Goal: Information Seeking & Learning: Learn about a topic

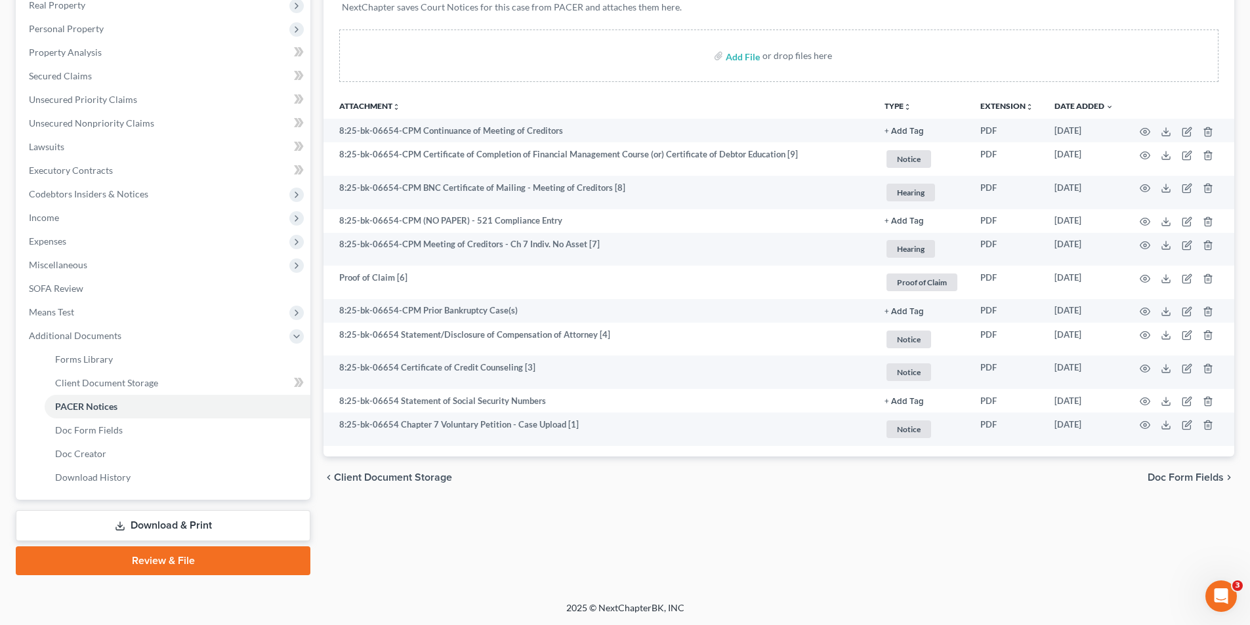
scroll to position [17, 0]
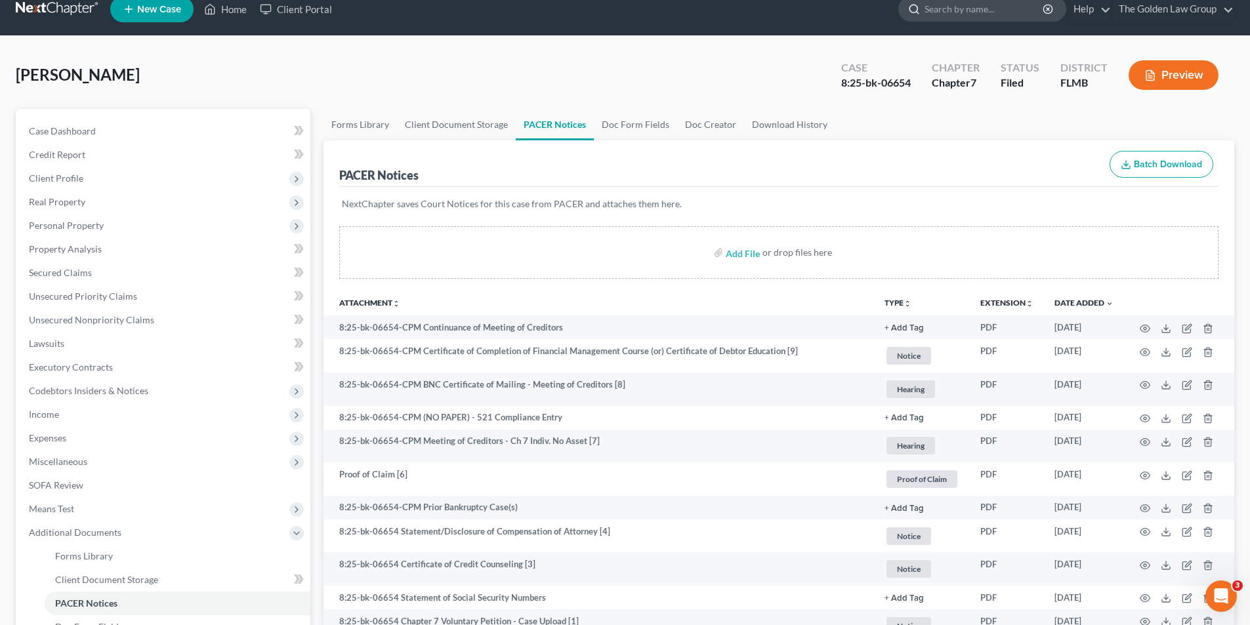
click at [1007, 11] on input "search" at bounding box center [985, 9] width 120 height 24
type input "[PERSON_NAME]"
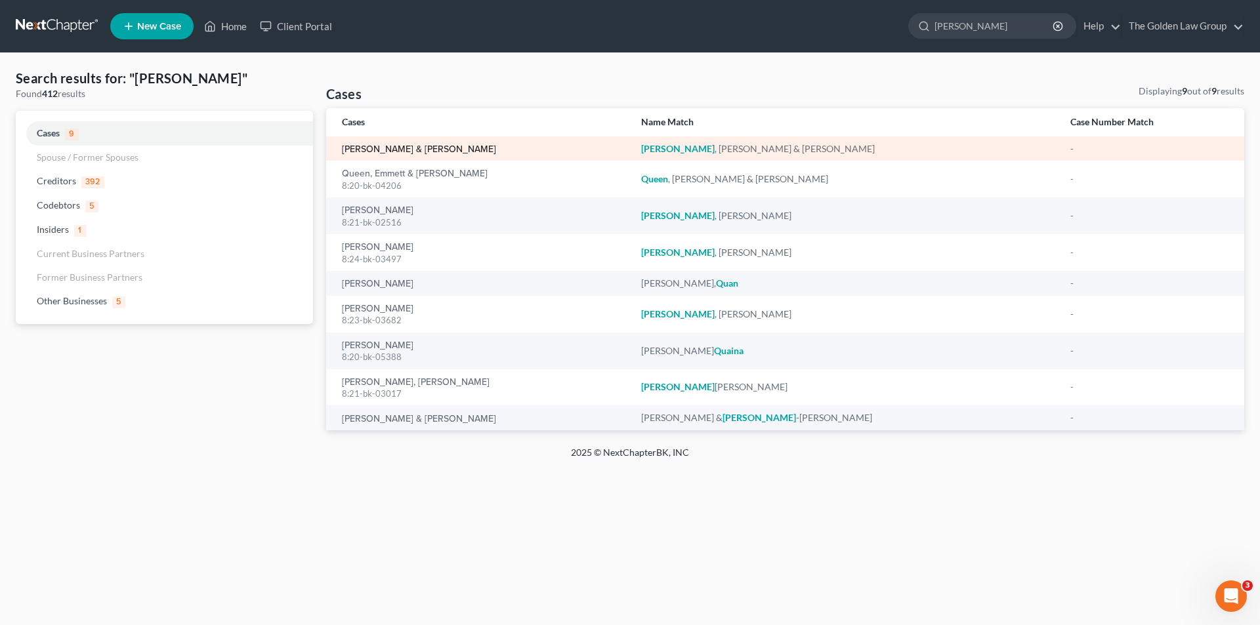
click at [401, 149] on link "[PERSON_NAME] & [PERSON_NAME]" at bounding box center [419, 149] width 154 height 9
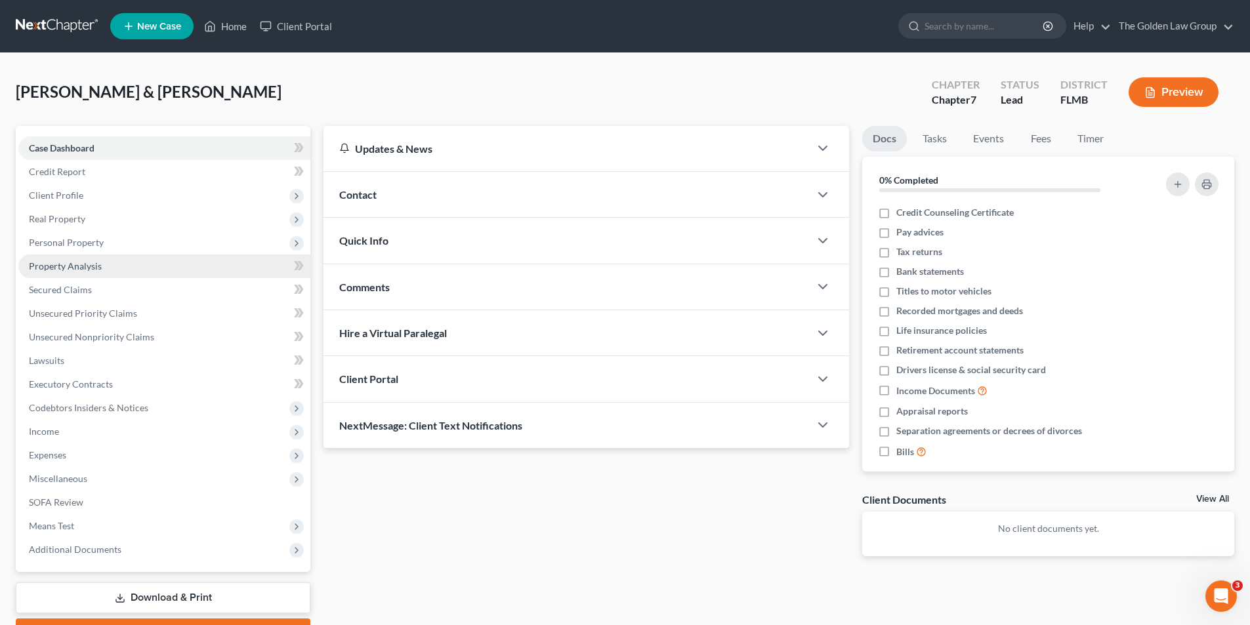
click at [84, 262] on span "Property Analysis" at bounding box center [65, 266] width 73 height 11
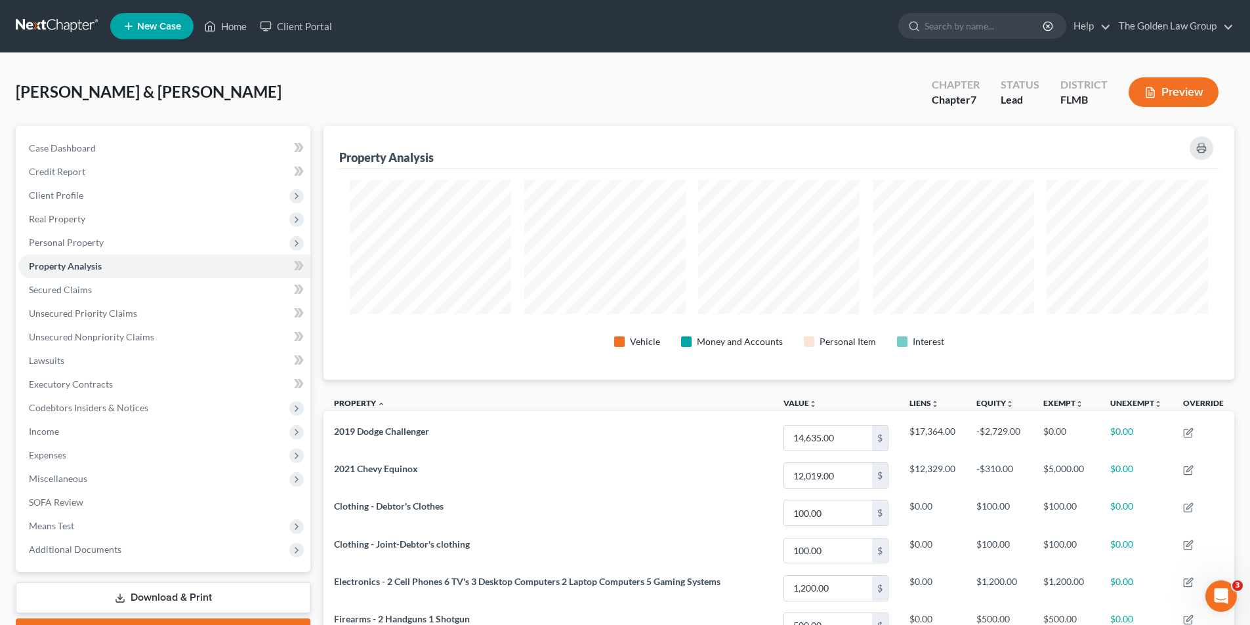
click at [1168, 87] on button "Preview" at bounding box center [1174, 92] width 90 height 30
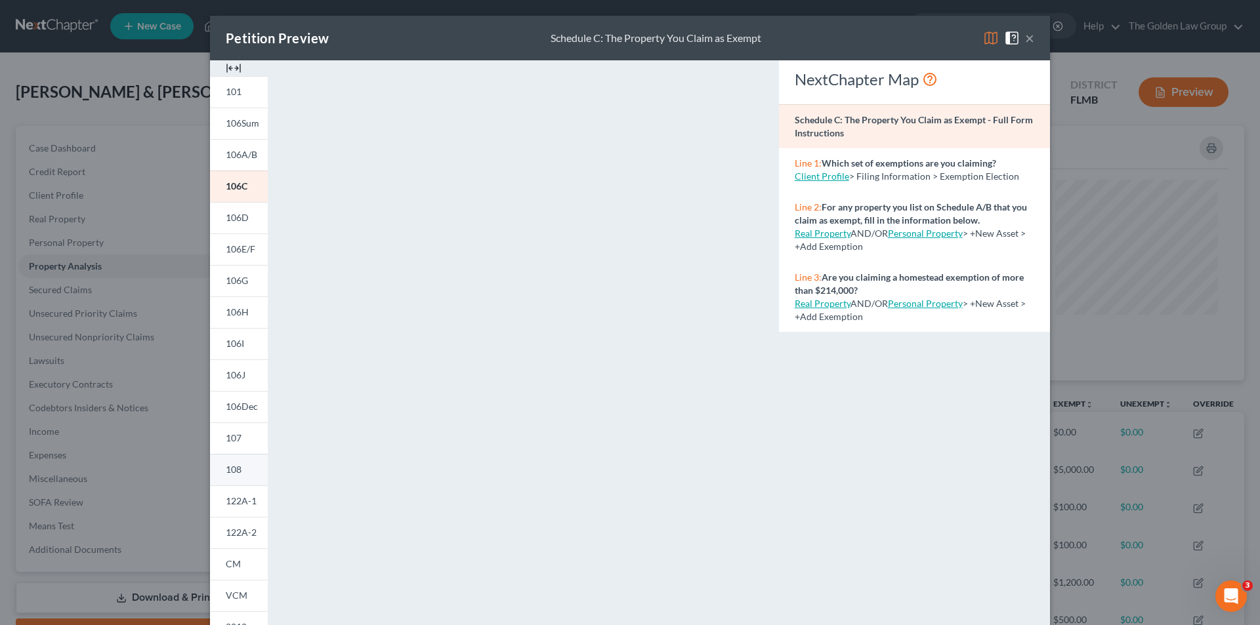
click at [238, 470] on link "108" at bounding box center [239, 470] width 58 height 32
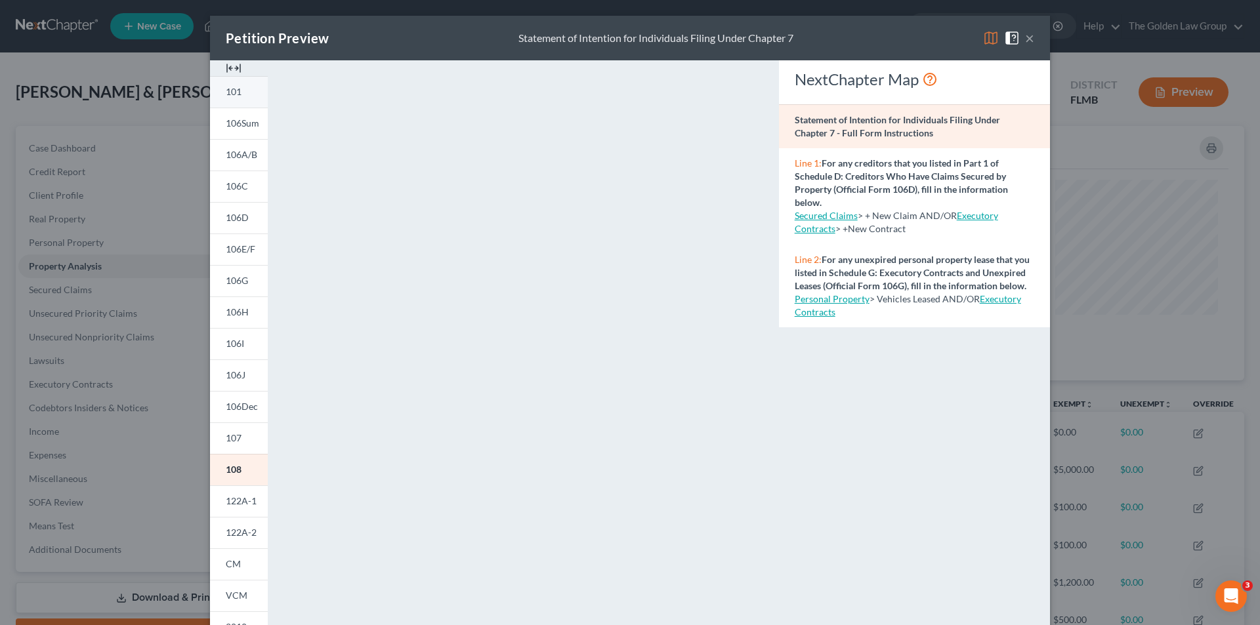
click at [234, 85] on link "101" at bounding box center [239, 92] width 58 height 32
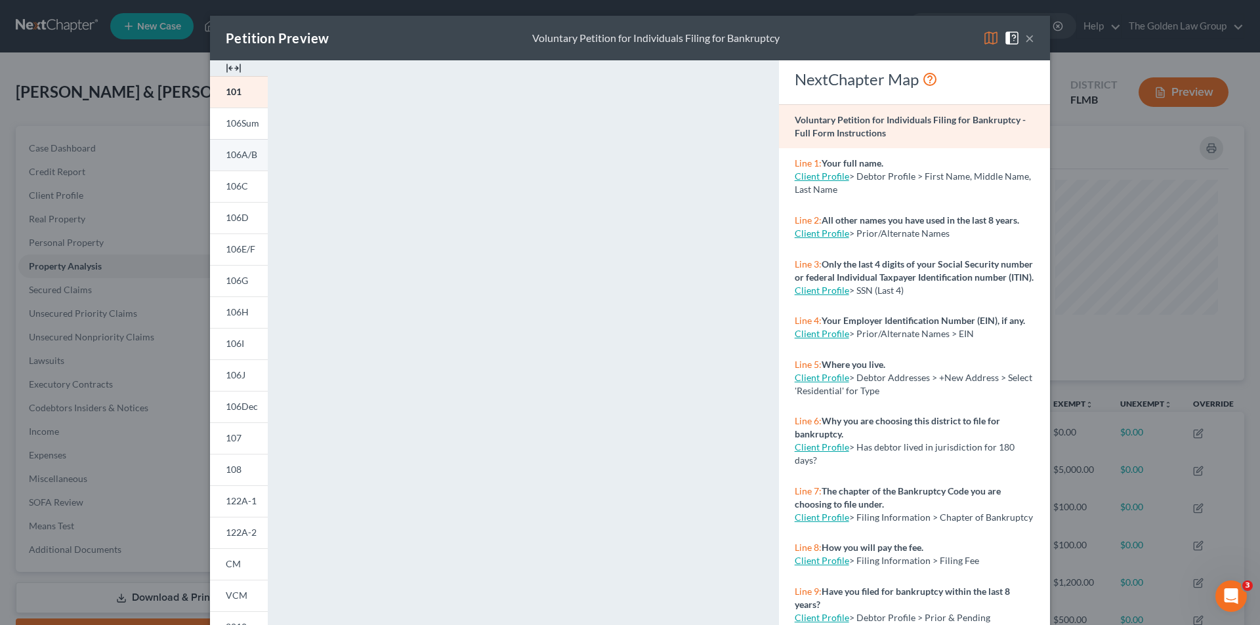
click at [245, 154] on span "106A/B" at bounding box center [242, 154] width 32 height 11
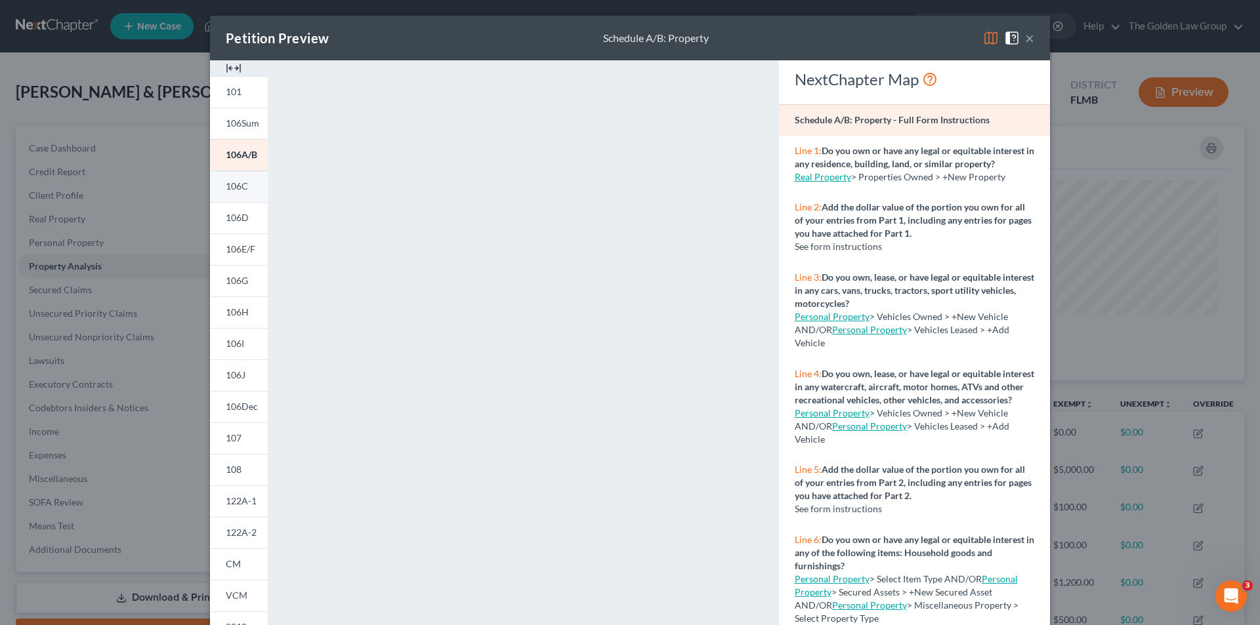
click at [226, 182] on span "106C" at bounding box center [237, 185] width 22 height 11
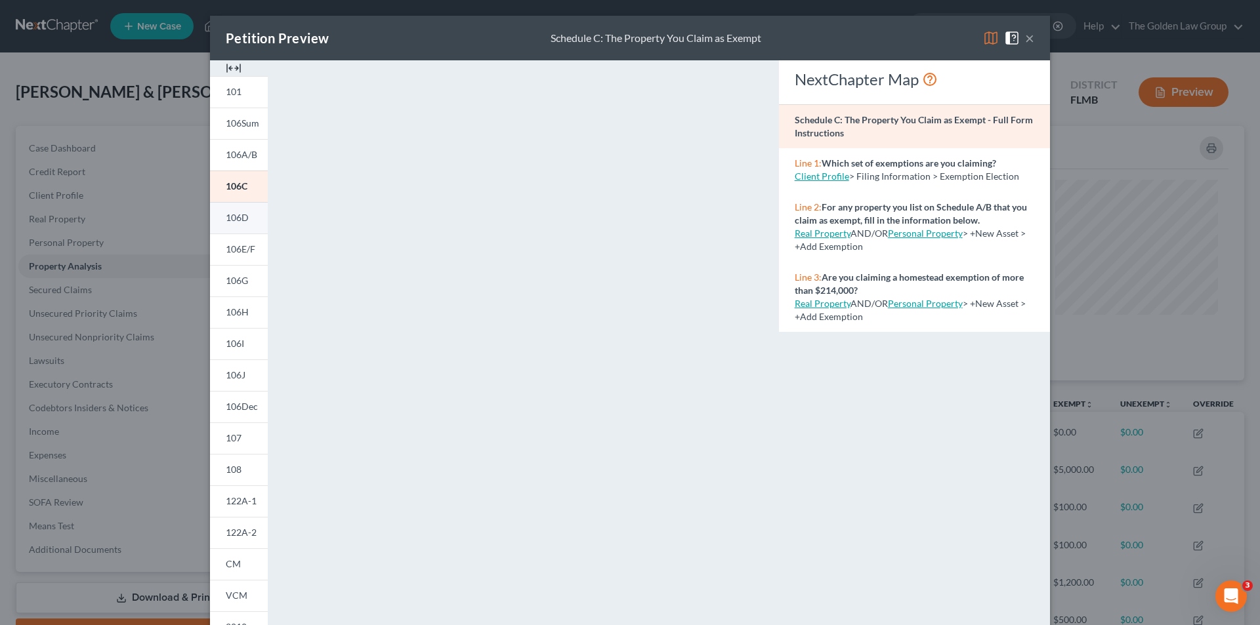
click at [235, 218] on span "106D" at bounding box center [237, 217] width 23 height 11
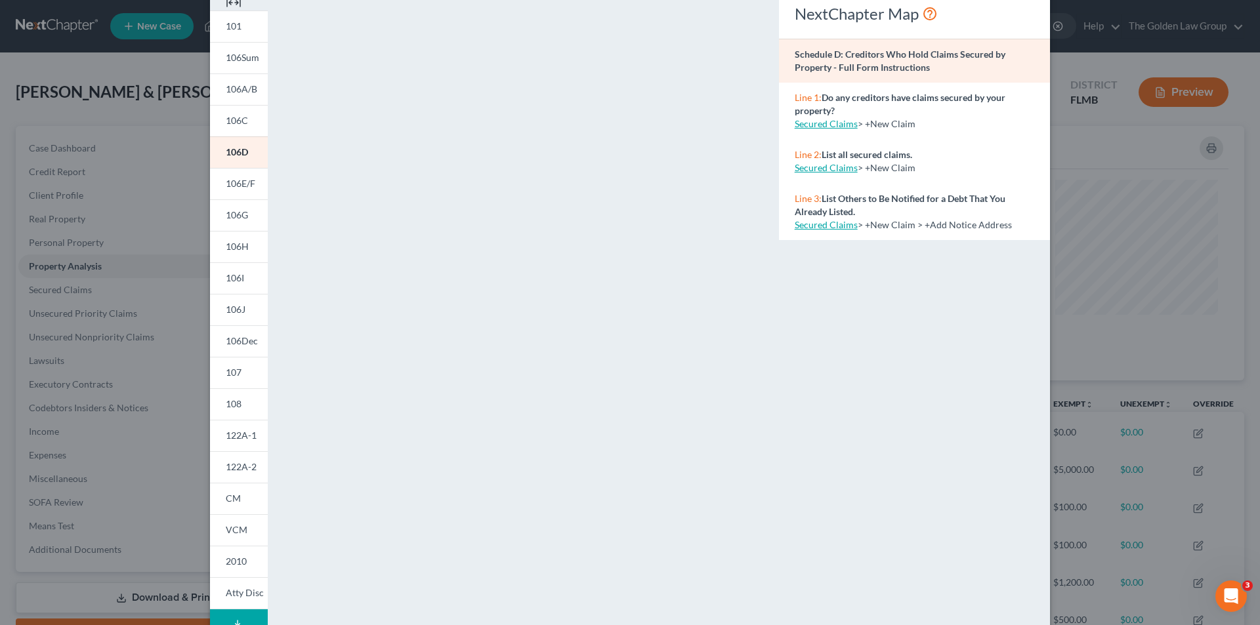
scroll to position [115, 0]
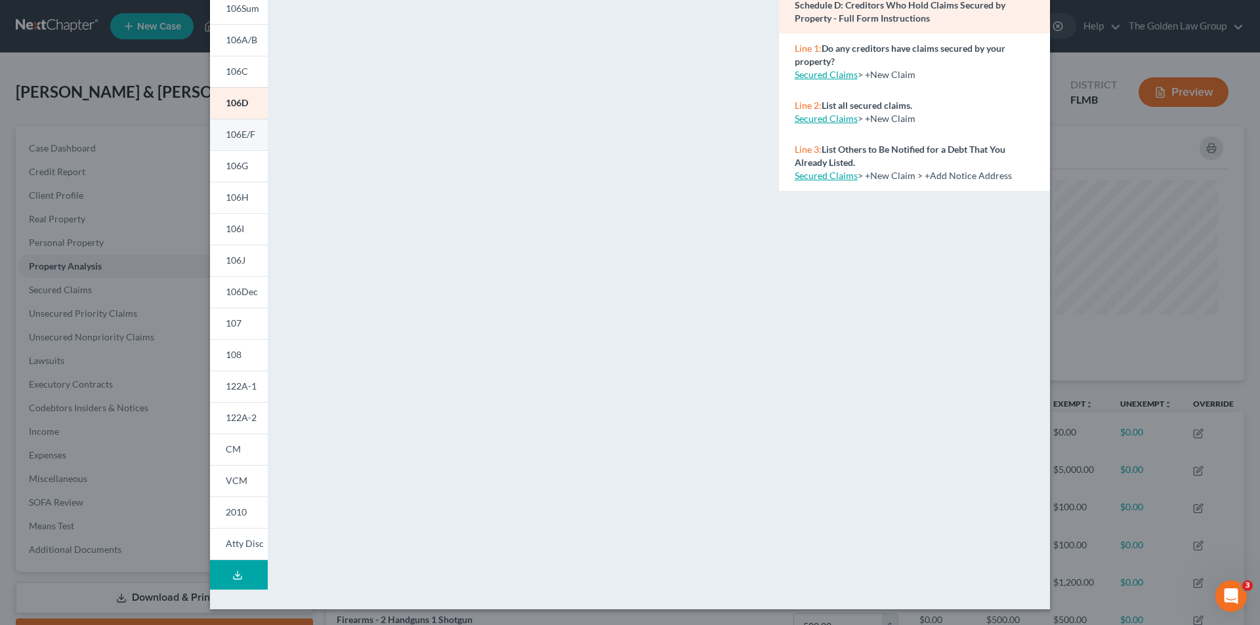
click at [239, 137] on span "106E/F" at bounding box center [241, 134] width 30 height 11
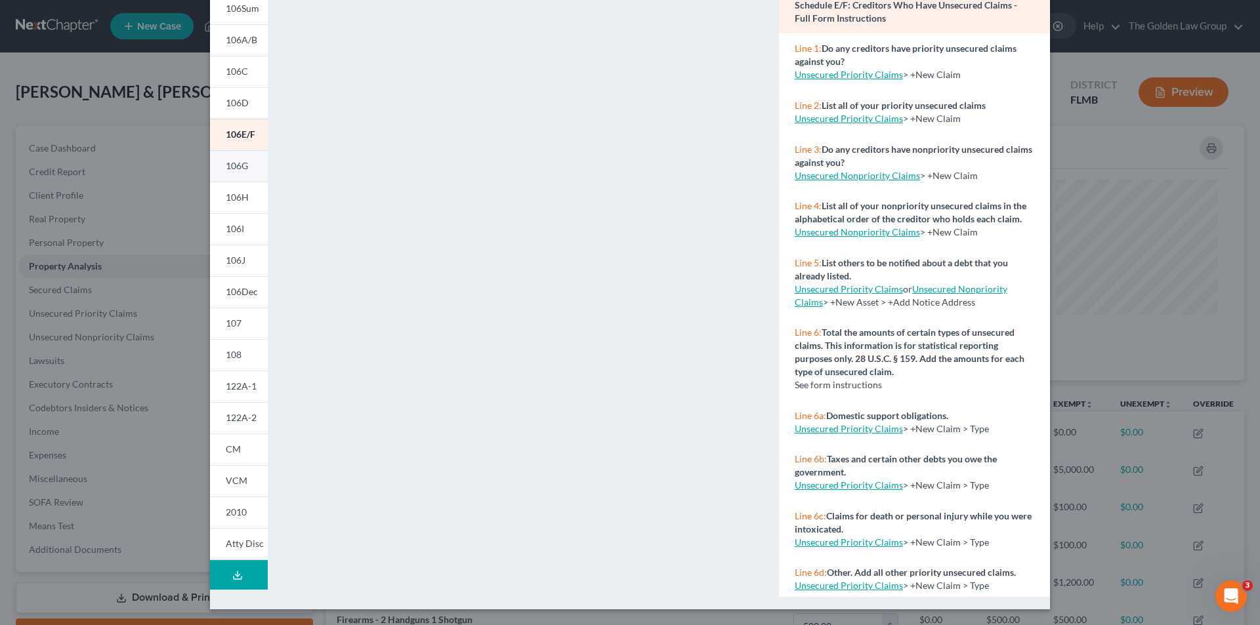
click at [240, 164] on span "106G" at bounding box center [237, 165] width 22 height 11
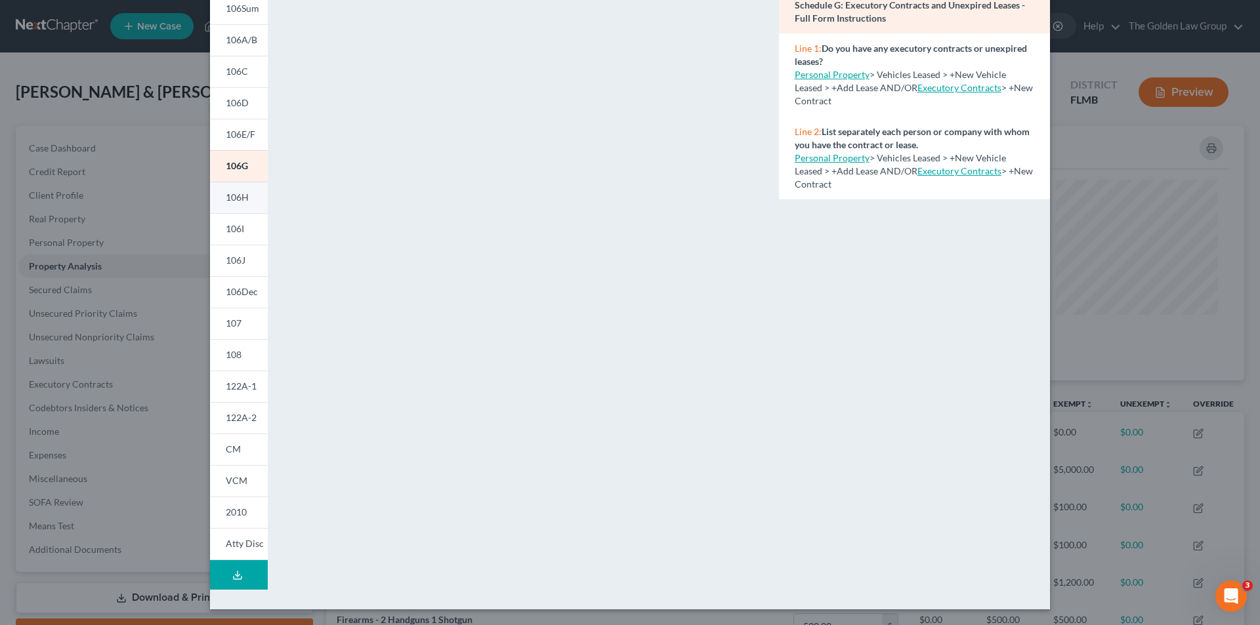
click at [248, 195] on link "106H" at bounding box center [239, 198] width 58 height 32
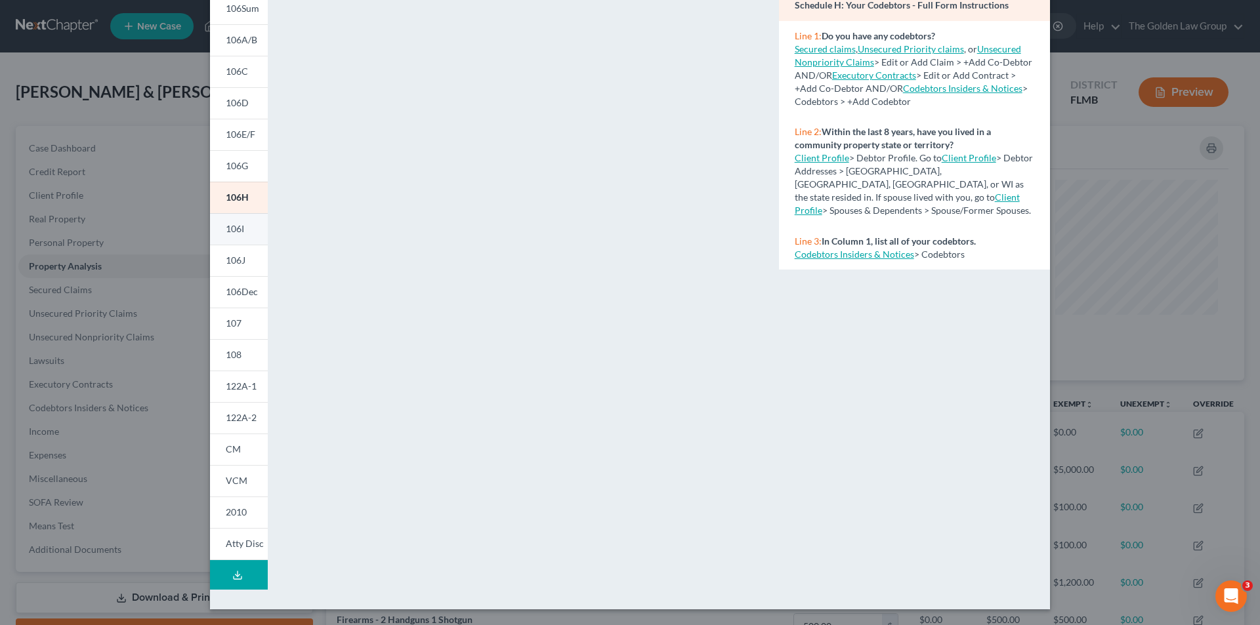
click at [240, 230] on link "106I" at bounding box center [239, 229] width 58 height 32
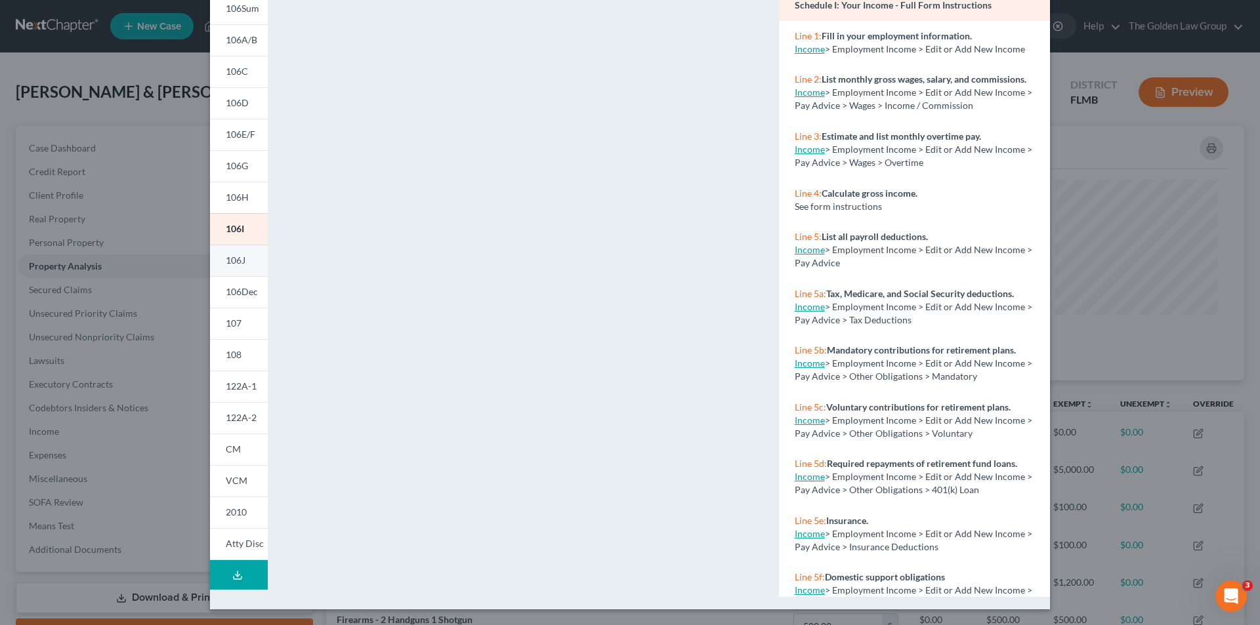
click at [232, 259] on span "106J" at bounding box center [236, 260] width 20 height 11
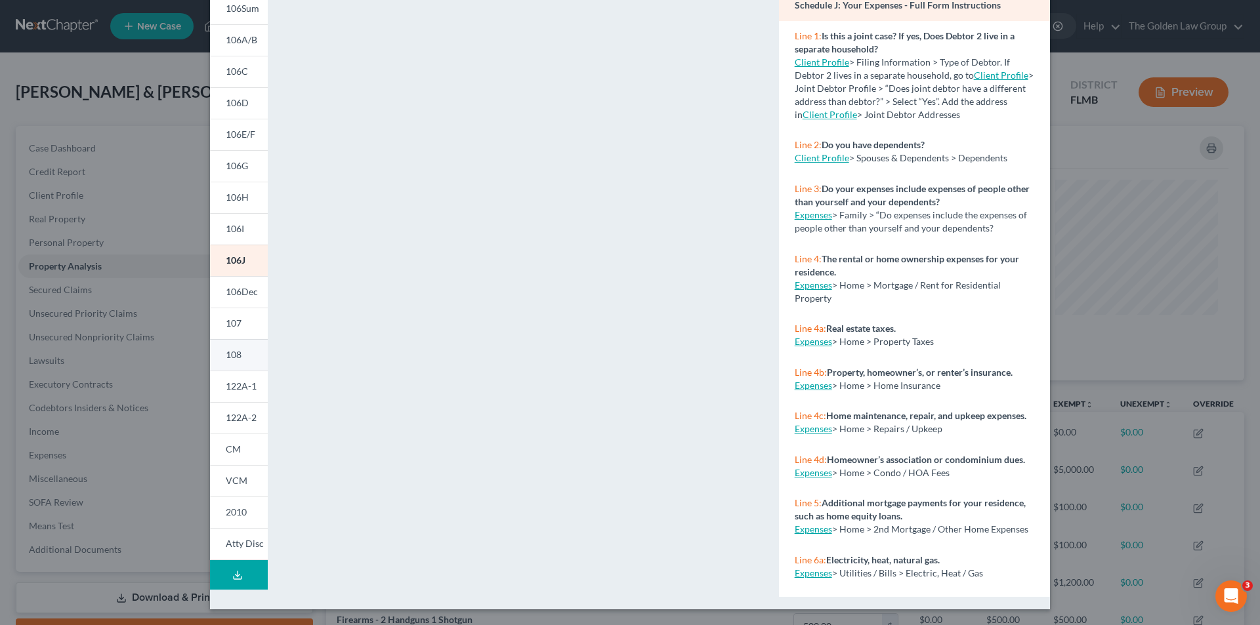
click at [240, 354] on link "108" at bounding box center [239, 355] width 58 height 32
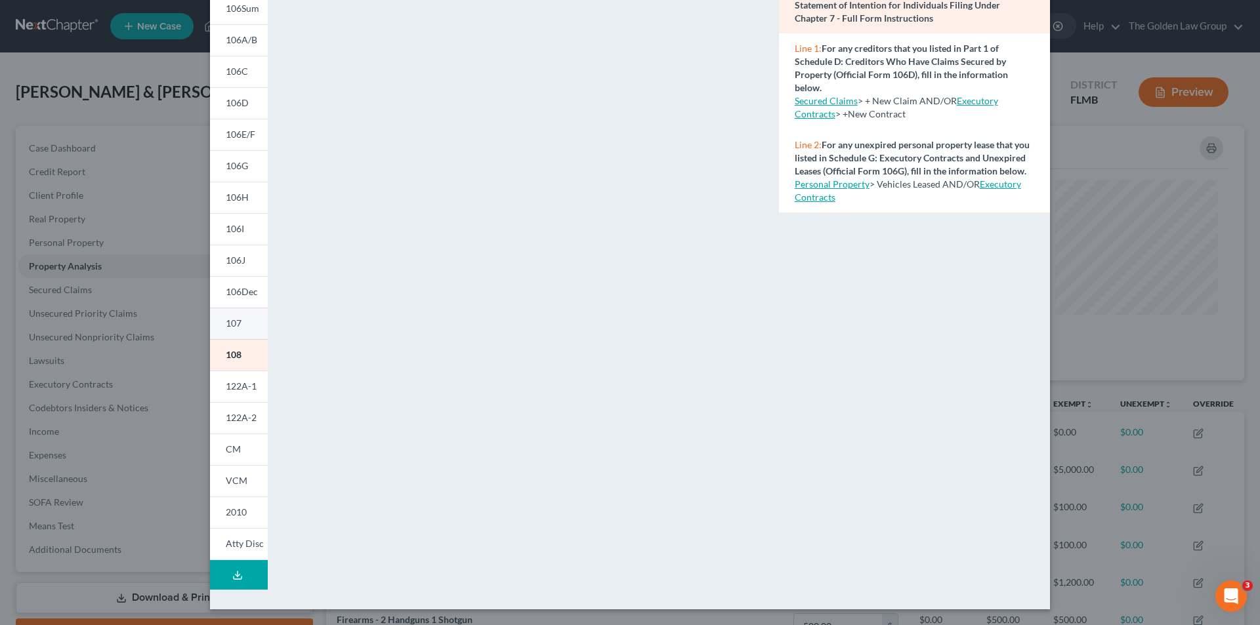
click at [232, 322] on span "107" at bounding box center [234, 323] width 16 height 11
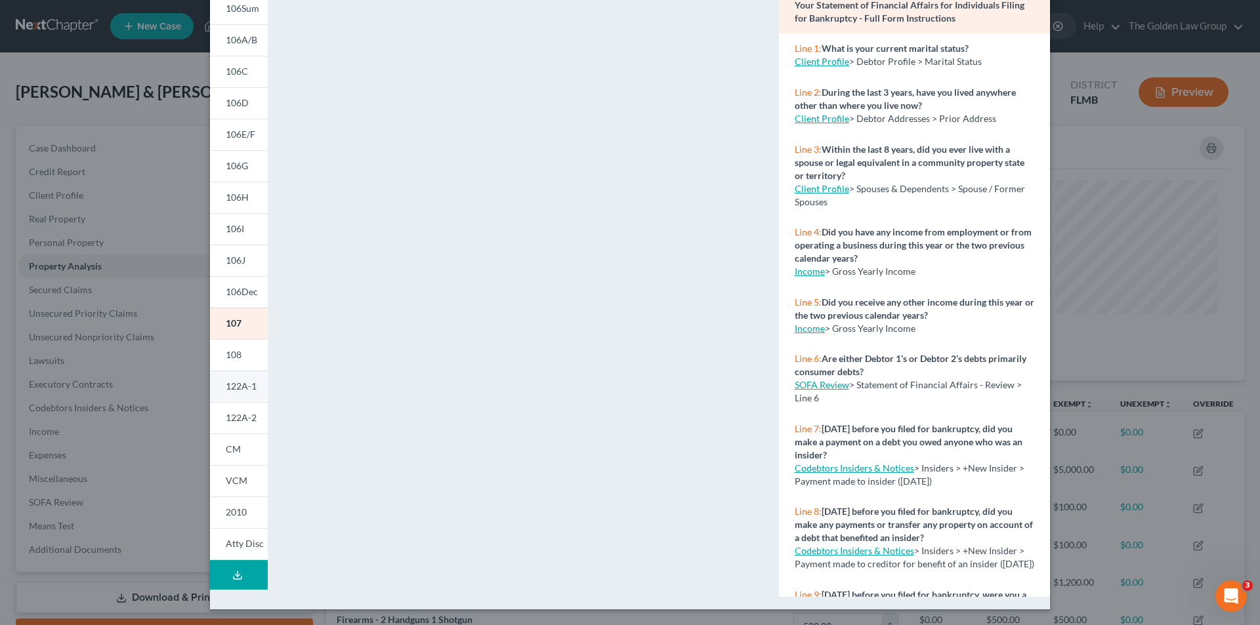
click at [240, 385] on span "122A-1" at bounding box center [241, 386] width 31 height 11
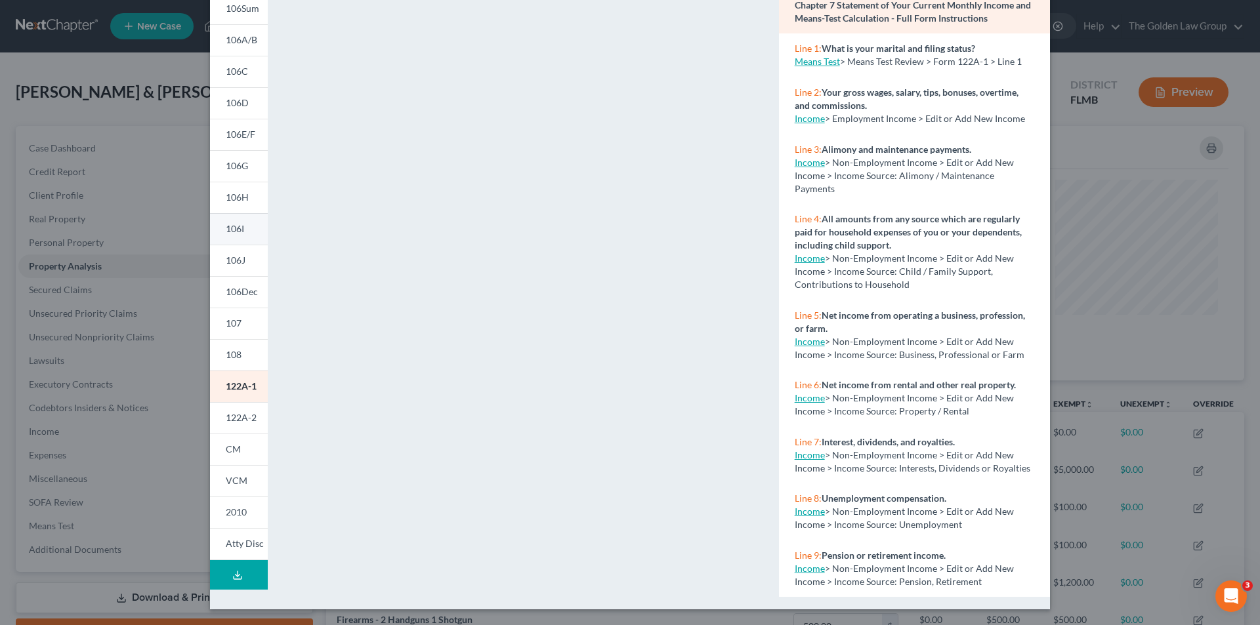
click at [240, 232] on span "106I" at bounding box center [235, 228] width 18 height 11
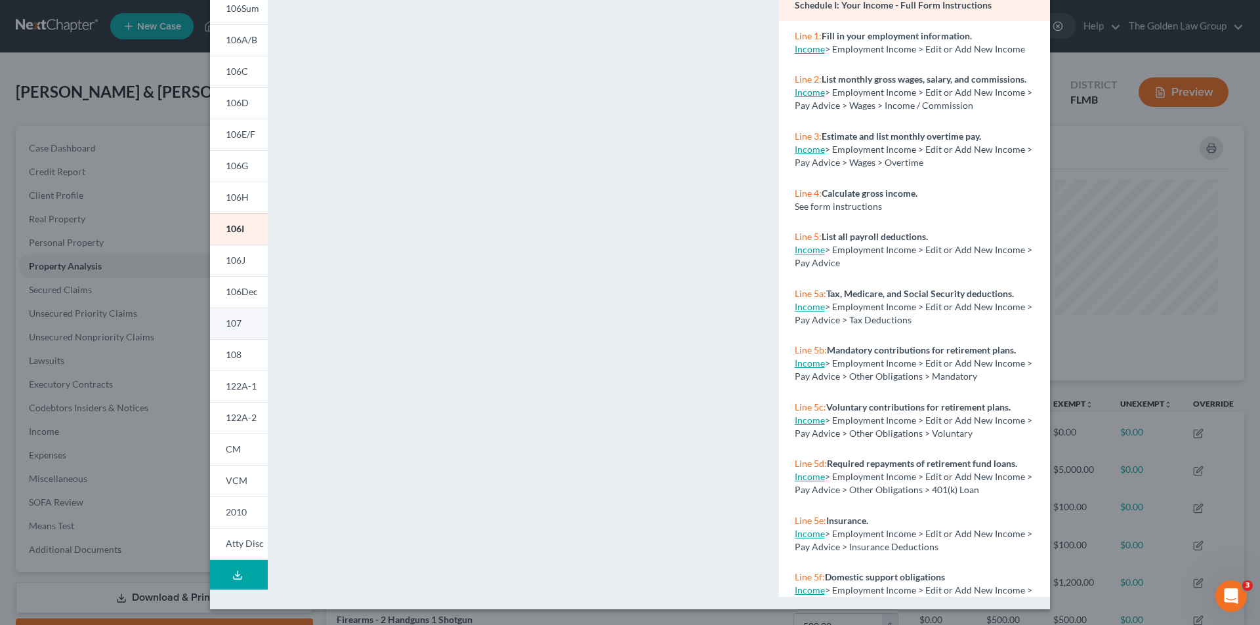
click at [234, 317] on link "107" at bounding box center [239, 324] width 58 height 32
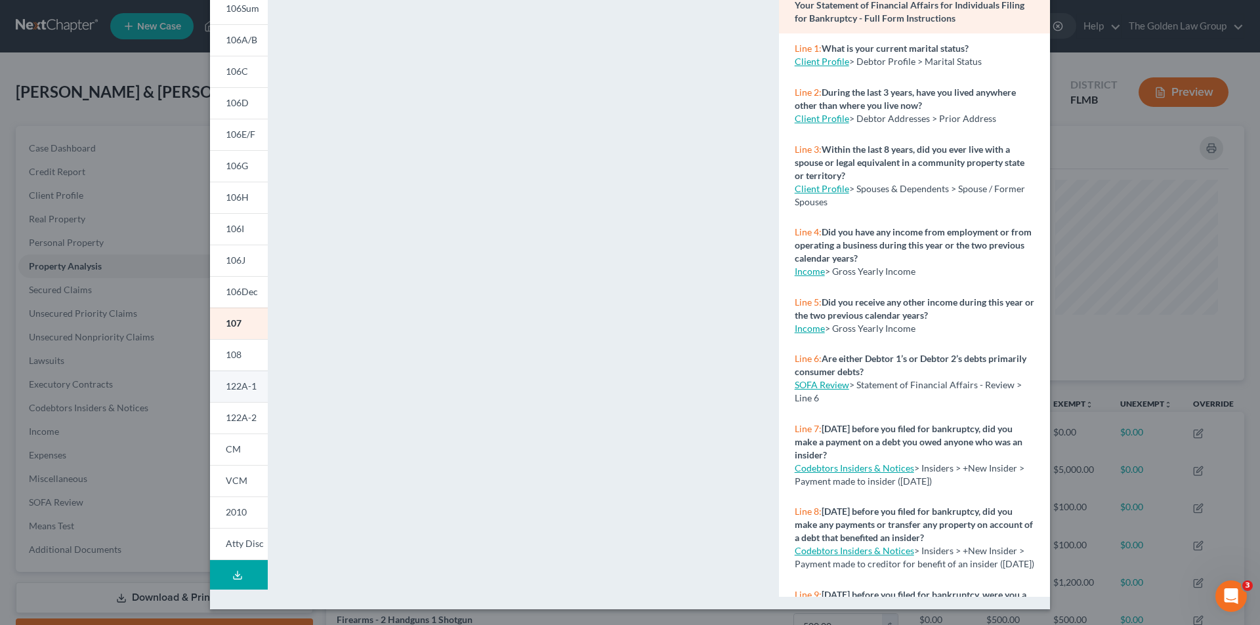
click at [243, 385] on span "122A-1" at bounding box center [241, 386] width 31 height 11
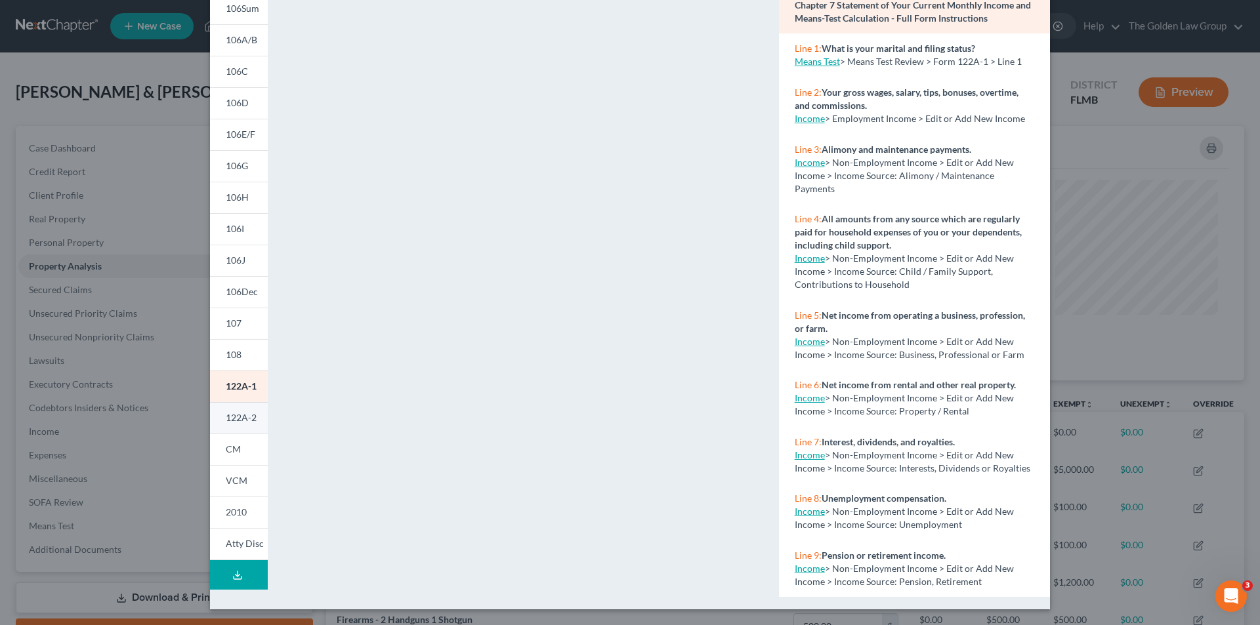
click at [236, 418] on span "122A-2" at bounding box center [241, 417] width 31 height 11
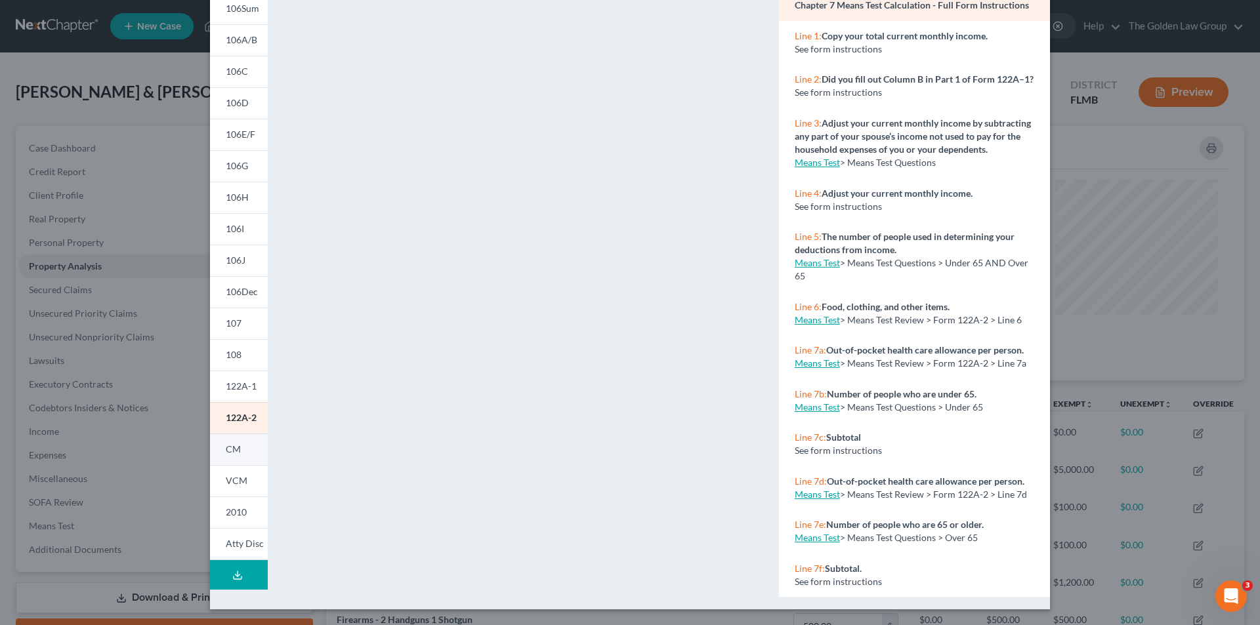
click at [232, 449] on span "CM" at bounding box center [233, 449] width 15 height 11
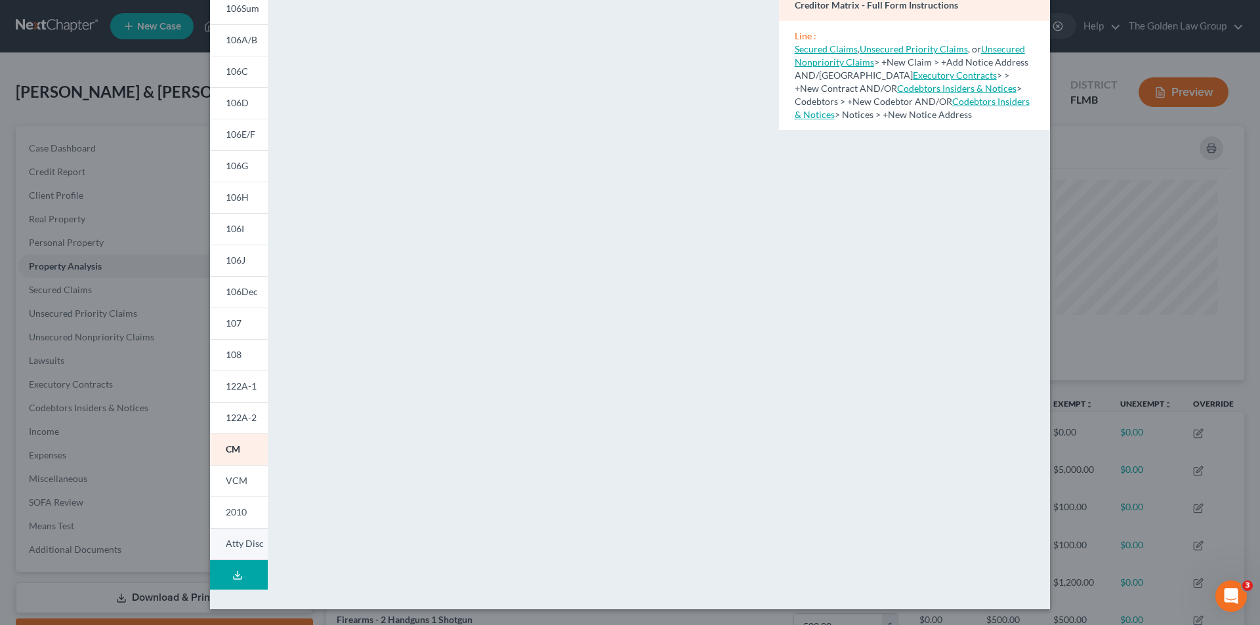
click at [242, 550] on link "Atty Disc" at bounding box center [239, 544] width 58 height 32
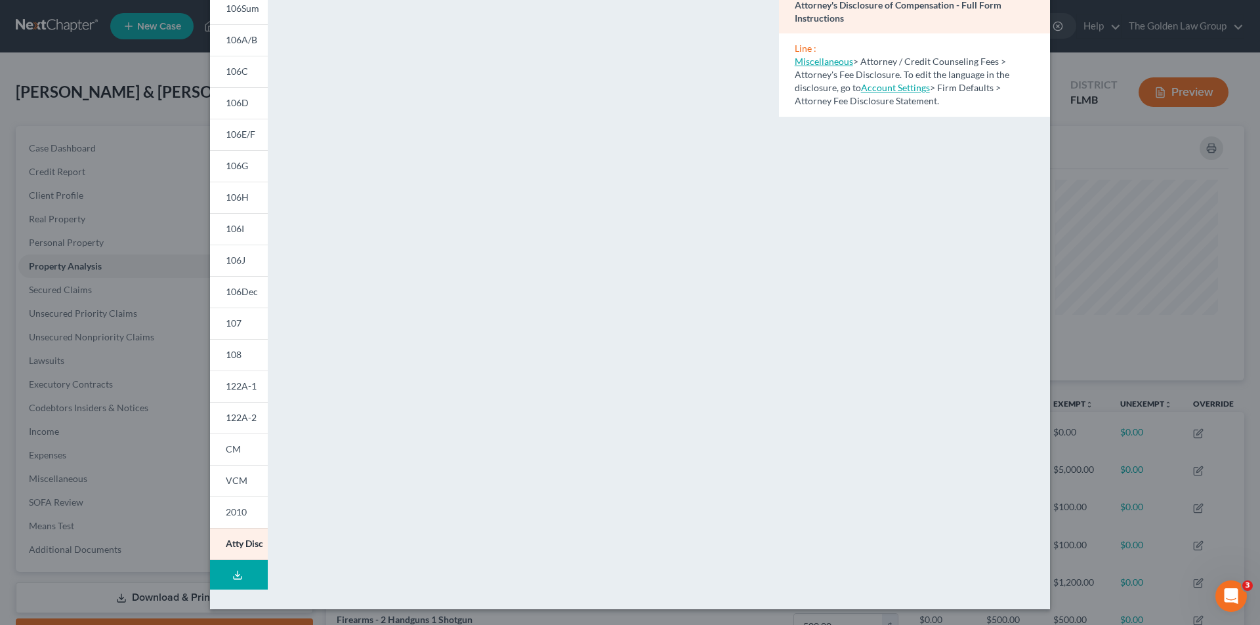
click at [125, 137] on div "Petition Preview Attorney's Disclosure of Compensation × 101 106Sum 106A/B 106C…" at bounding box center [630, 312] width 1260 height 625
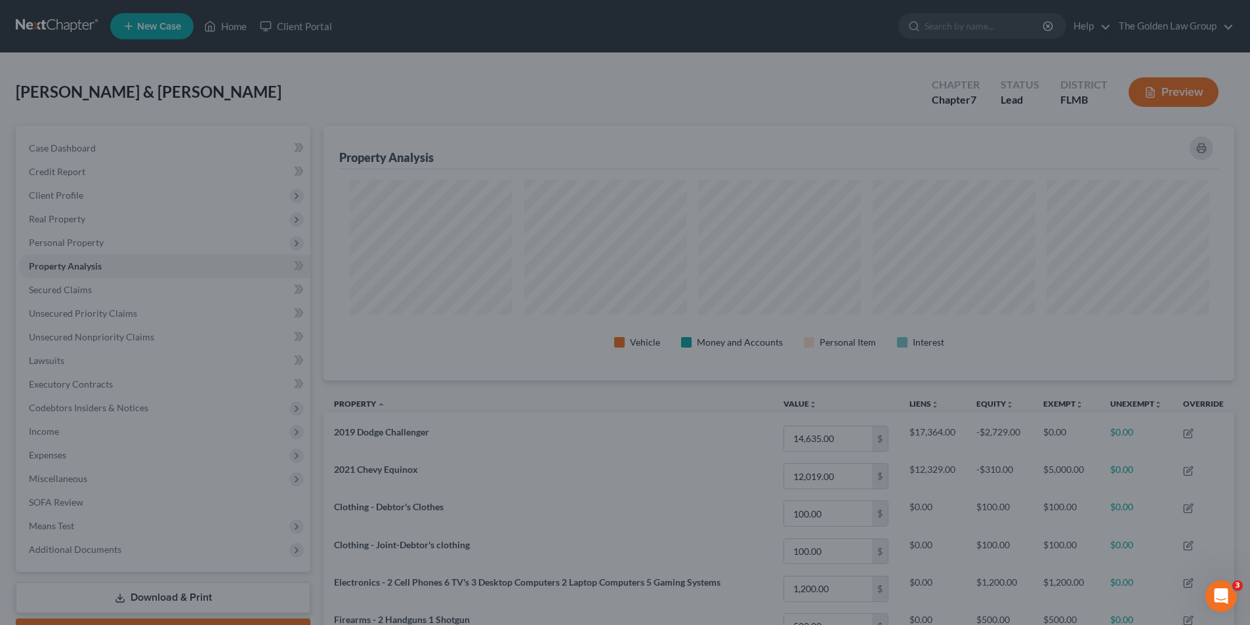
scroll to position [656068, 655411]
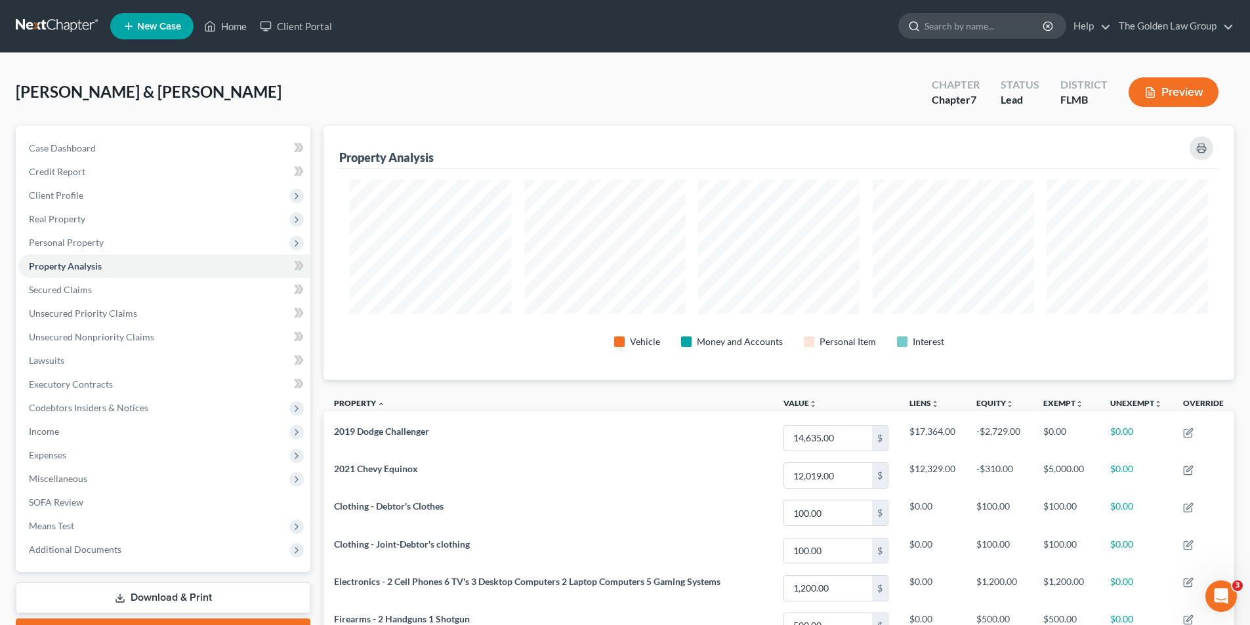
click at [939, 23] on input "search" at bounding box center [985, 26] width 120 height 24
type input "Camara"
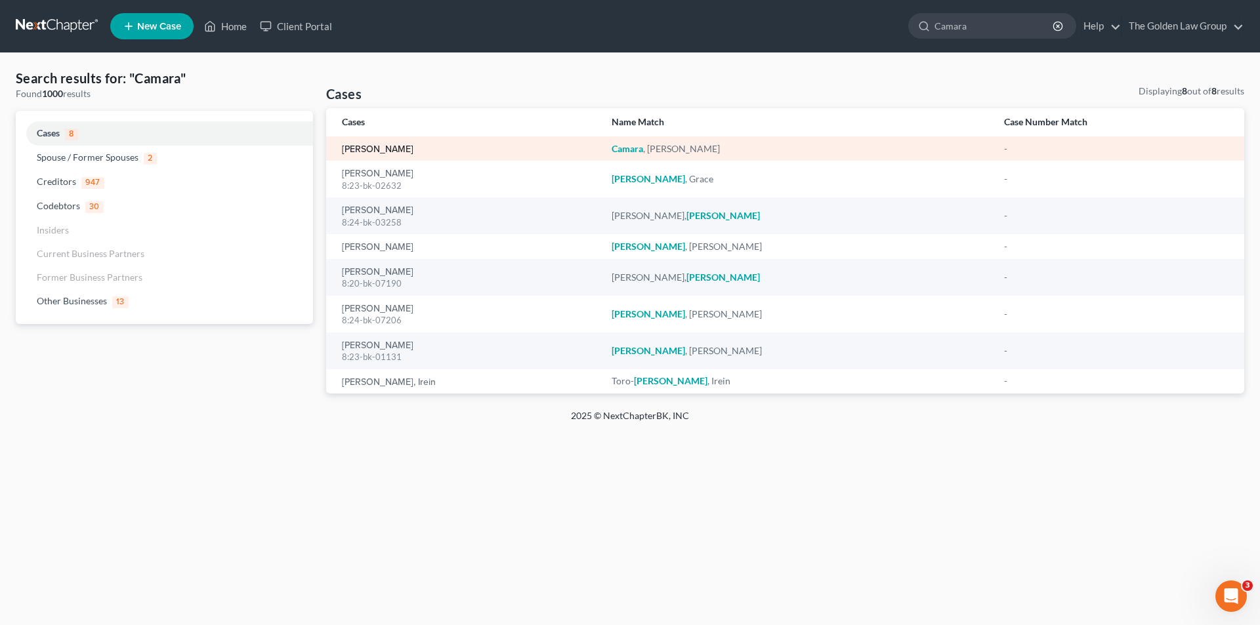
click at [392, 145] on link "[PERSON_NAME]" at bounding box center [378, 149] width 72 height 9
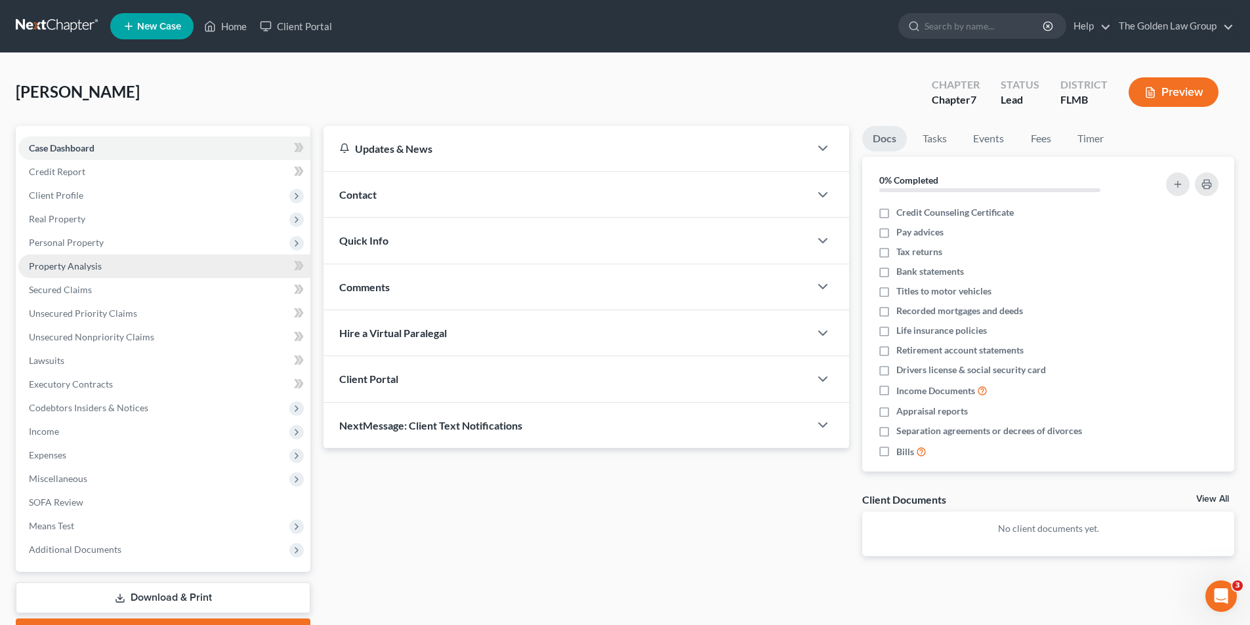
click at [93, 264] on span "Property Analysis" at bounding box center [65, 266] width 73 height 11
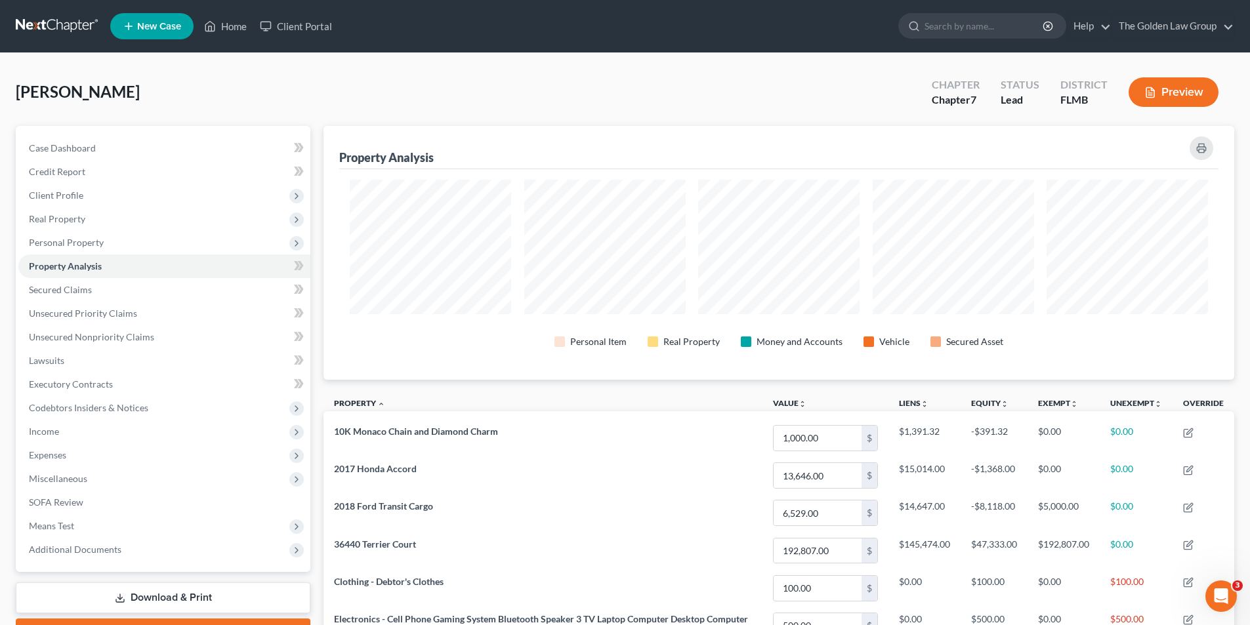
click at [1170, 82] on button "Preview" at bounding box center [1174, 92] width 90 height 30
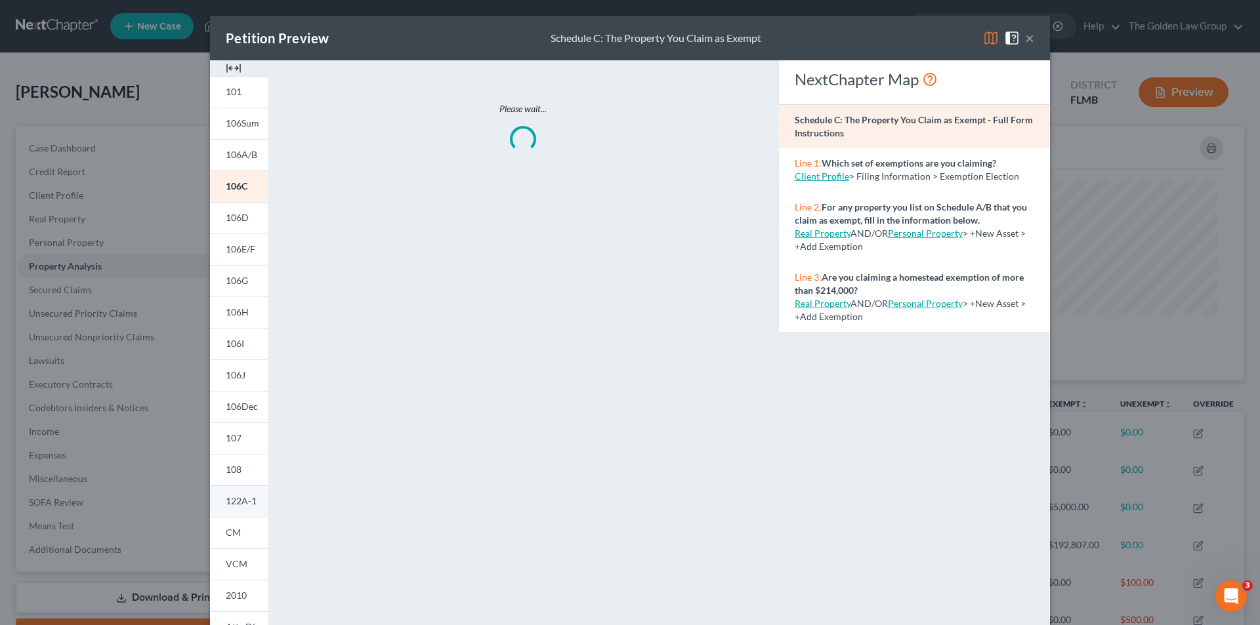
click at [238, 504] on span "122A-1" at bounding box center [241, 501] width 31 height 11
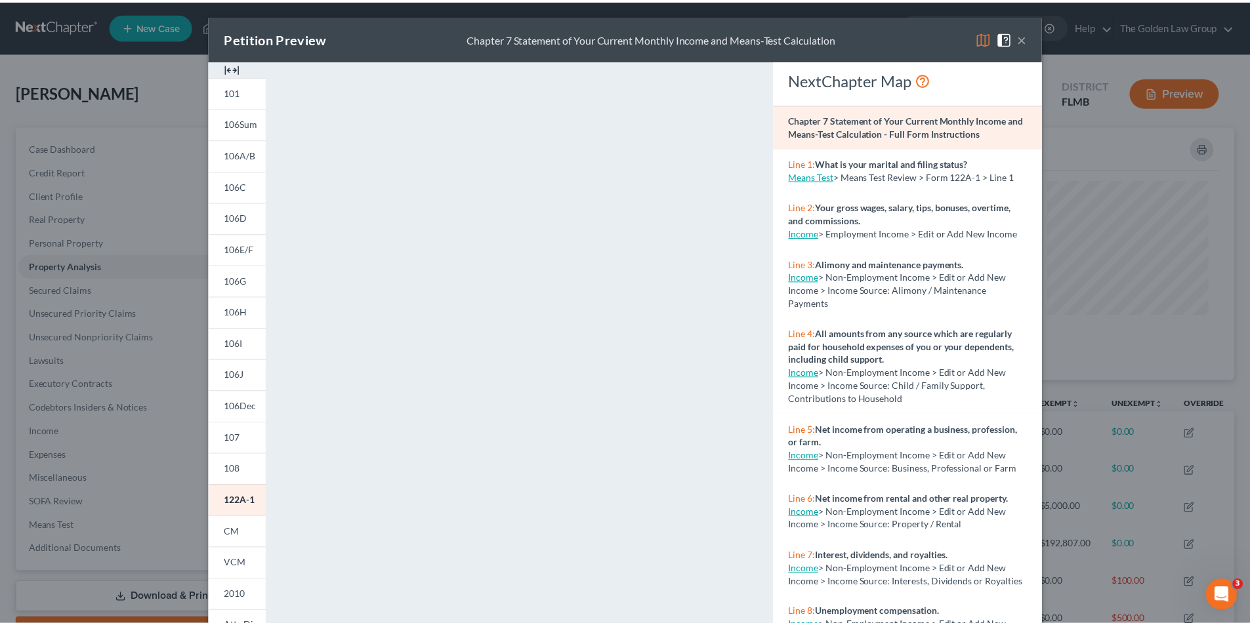
scroll to position [115, 0]
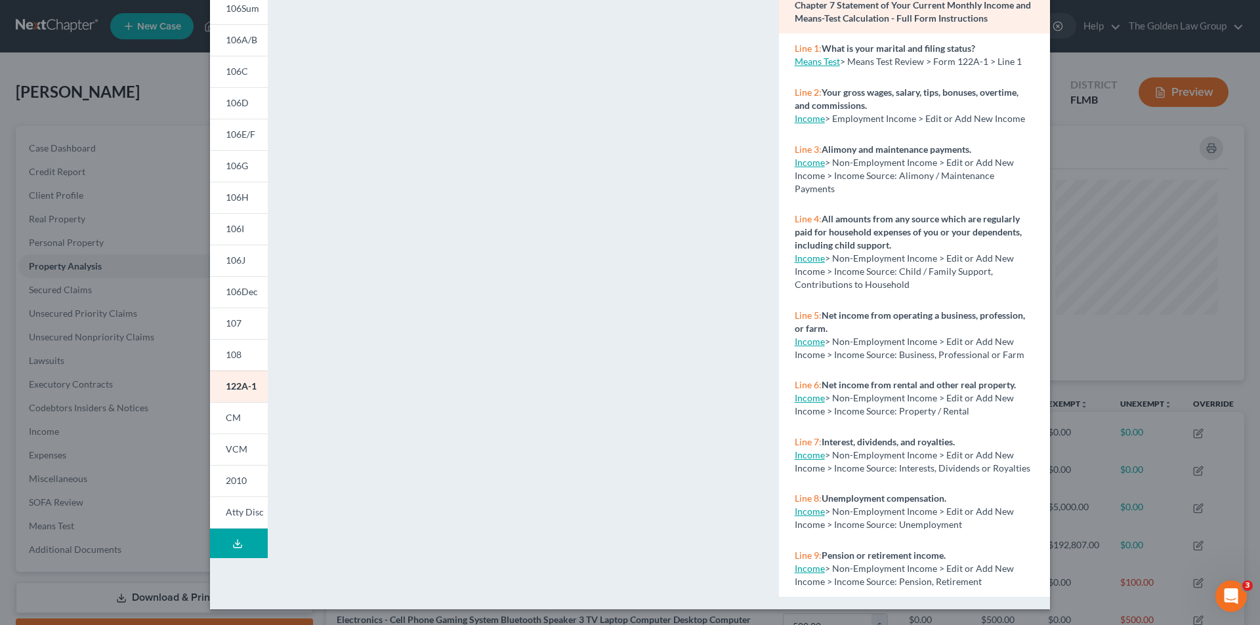
click at [108, 263] on div "Petition Preview Chapter 7 Statement of Your Current Monthly Income and Means-T…" at bounding box center [630, 312] width 1260 height 625
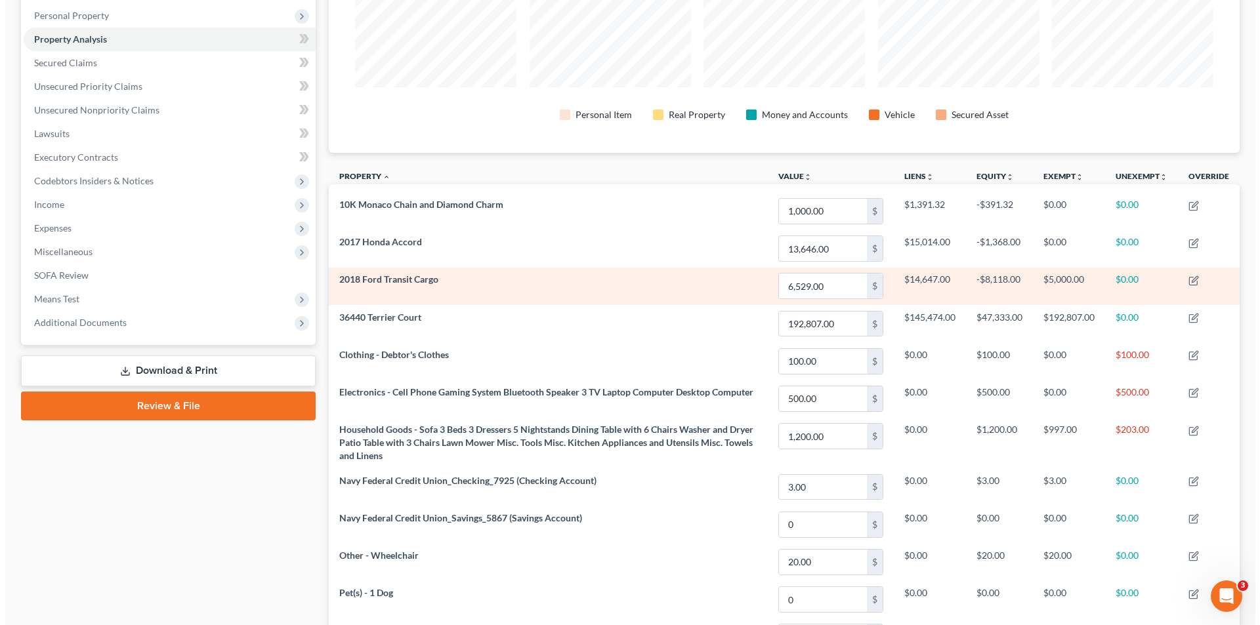
scroll to position [30, 0]
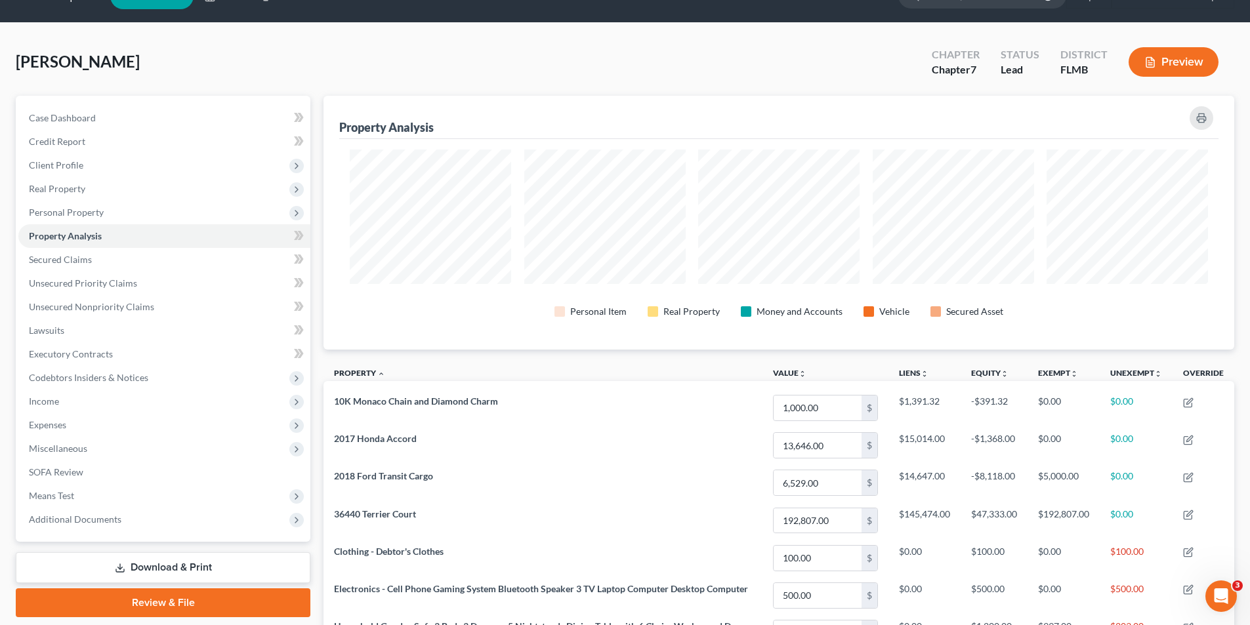
click at [1187, 66] on button "Preview" at bounding box center [1174, 62] width 90 height 30
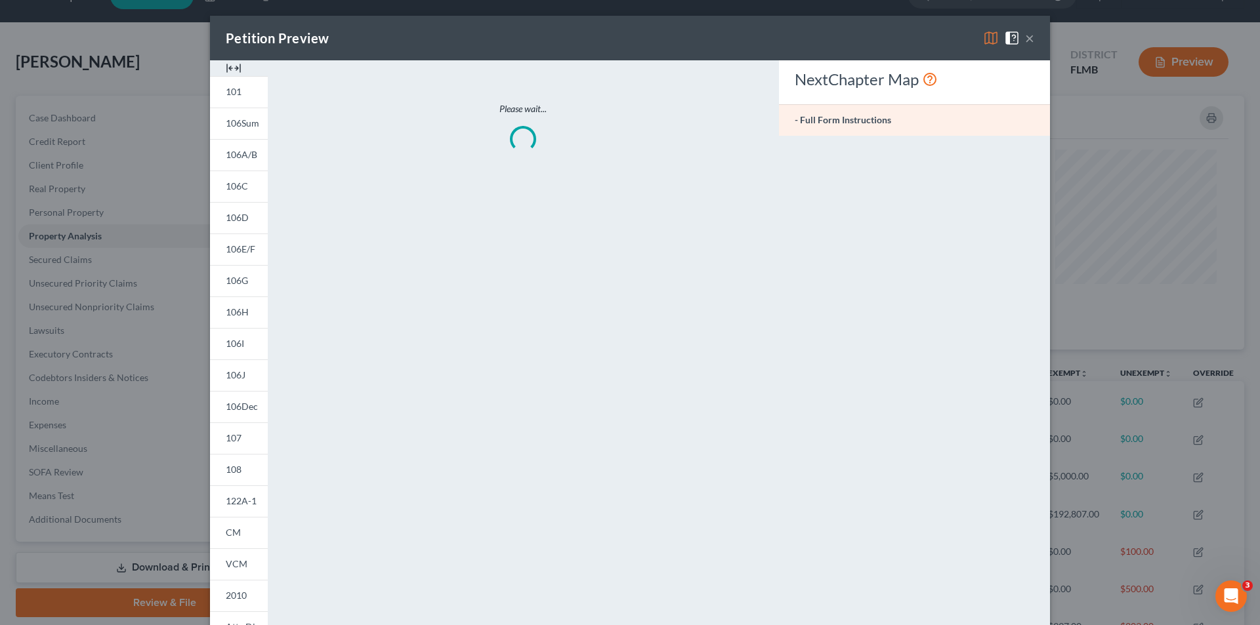
scroll to position [255, 918]
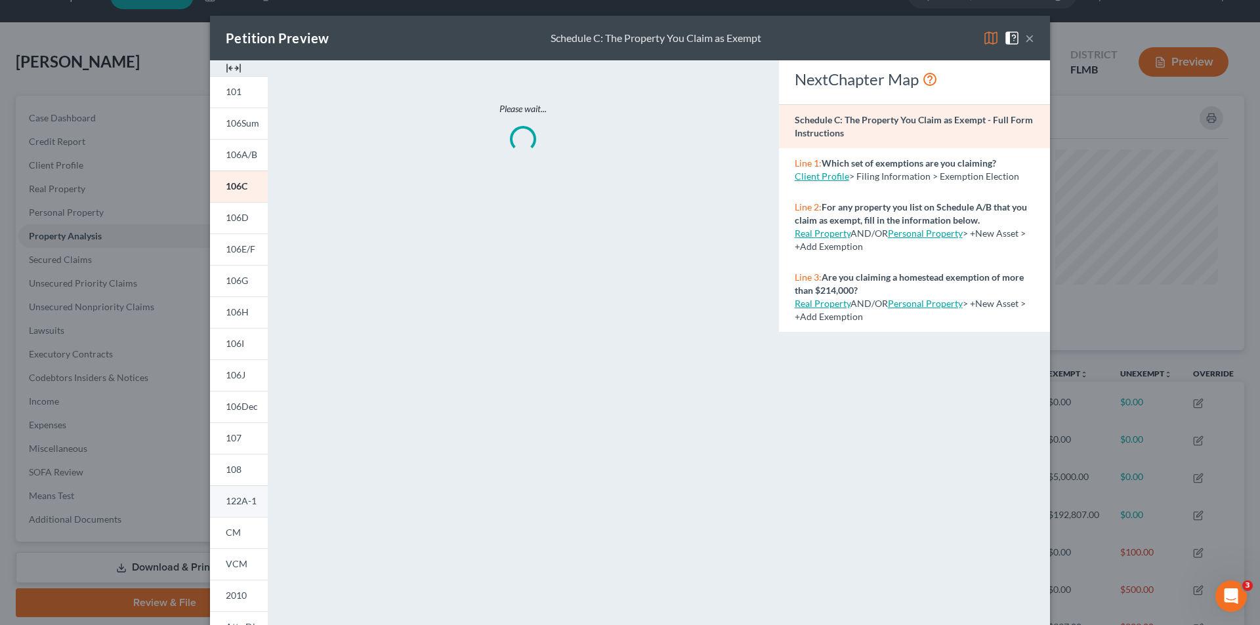
click at [233, 500] on span "122A-1" at bounding box center [241, 501] width 31 height 11
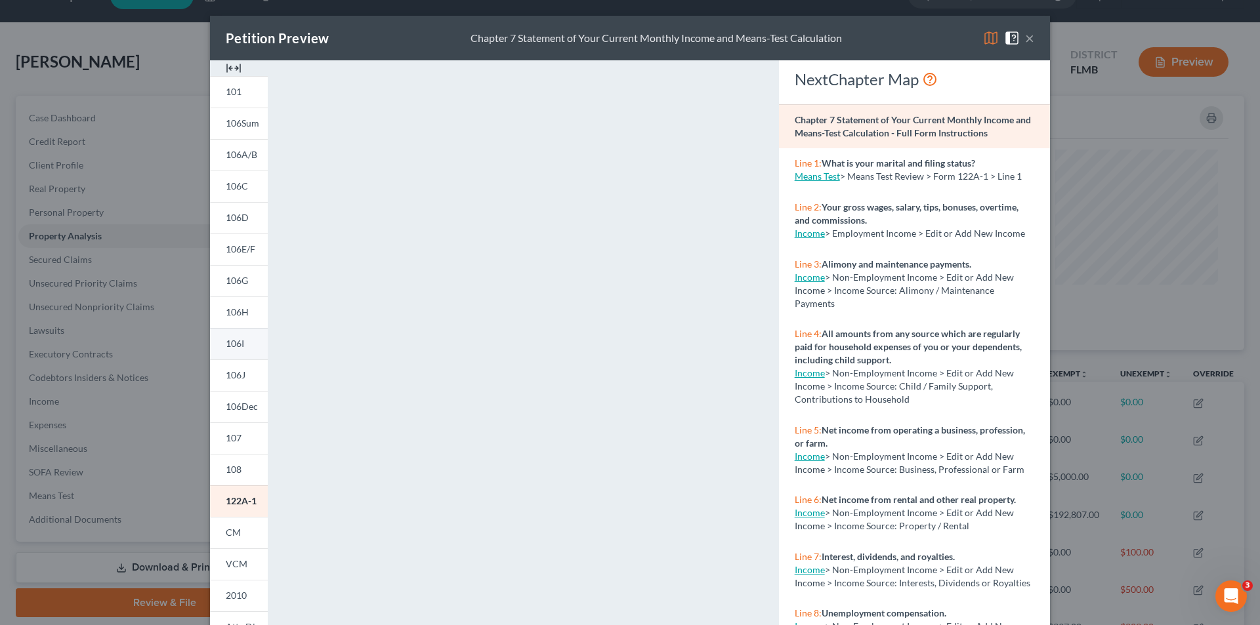
click at [234, 347] on span "106I" at bounding box center [235, 343] width 18 height 11
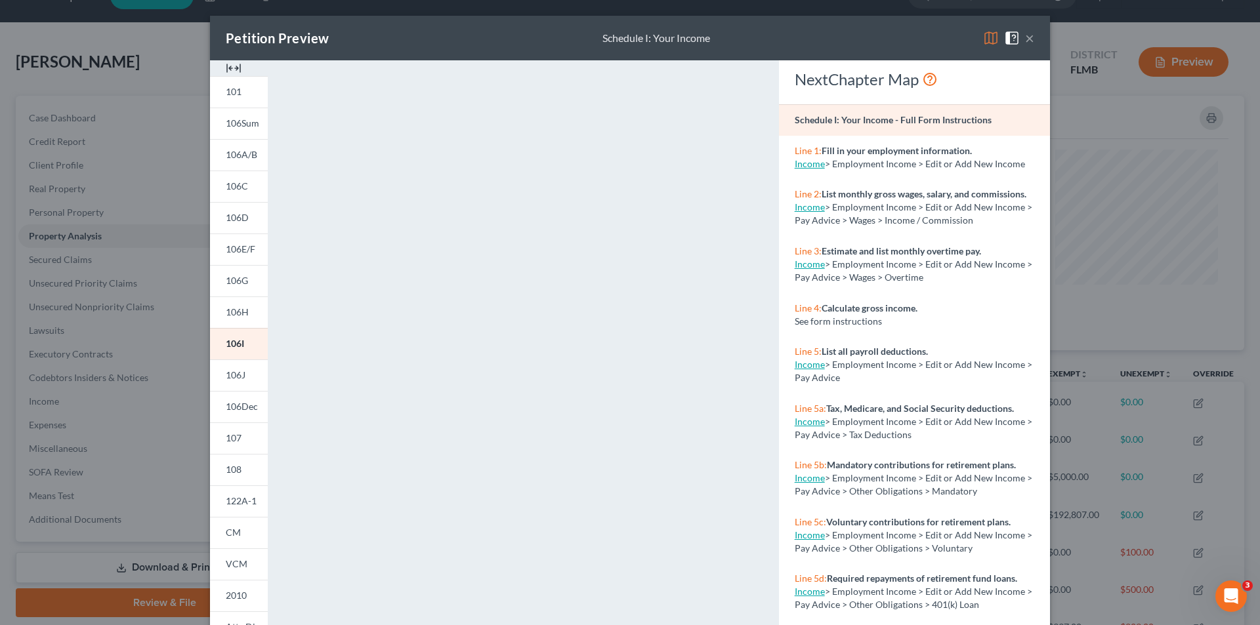
scroll to position [115, 0]
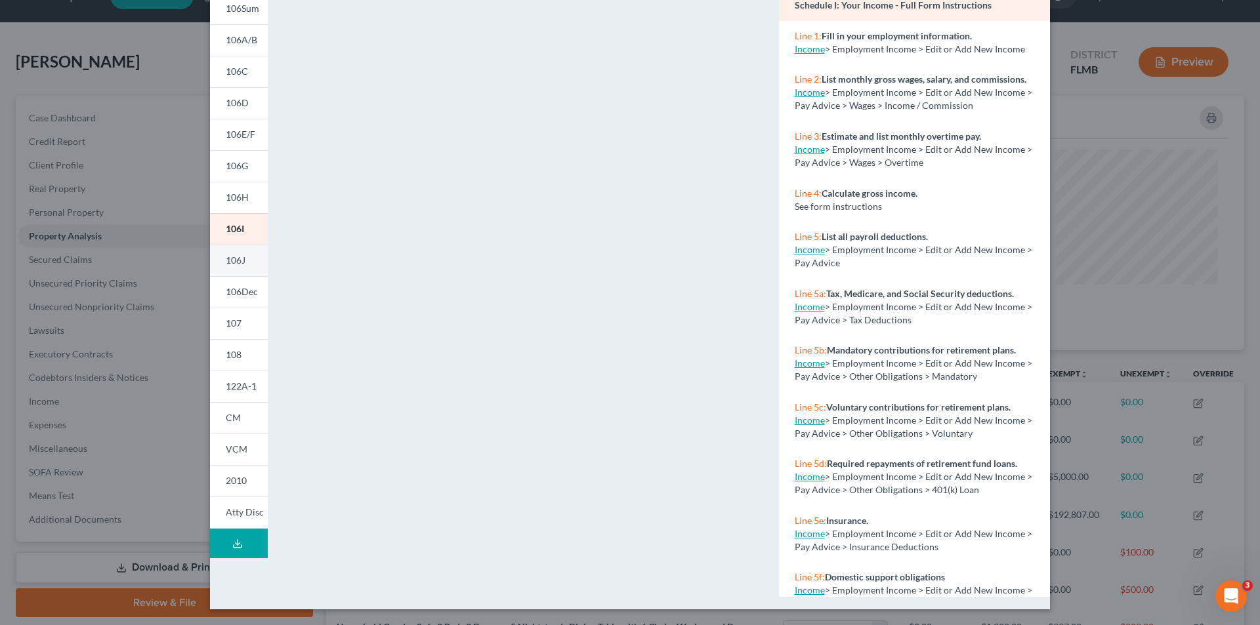
click at [245, 259] on link "106J" at bounding box center [239, 261] width 58 height 32
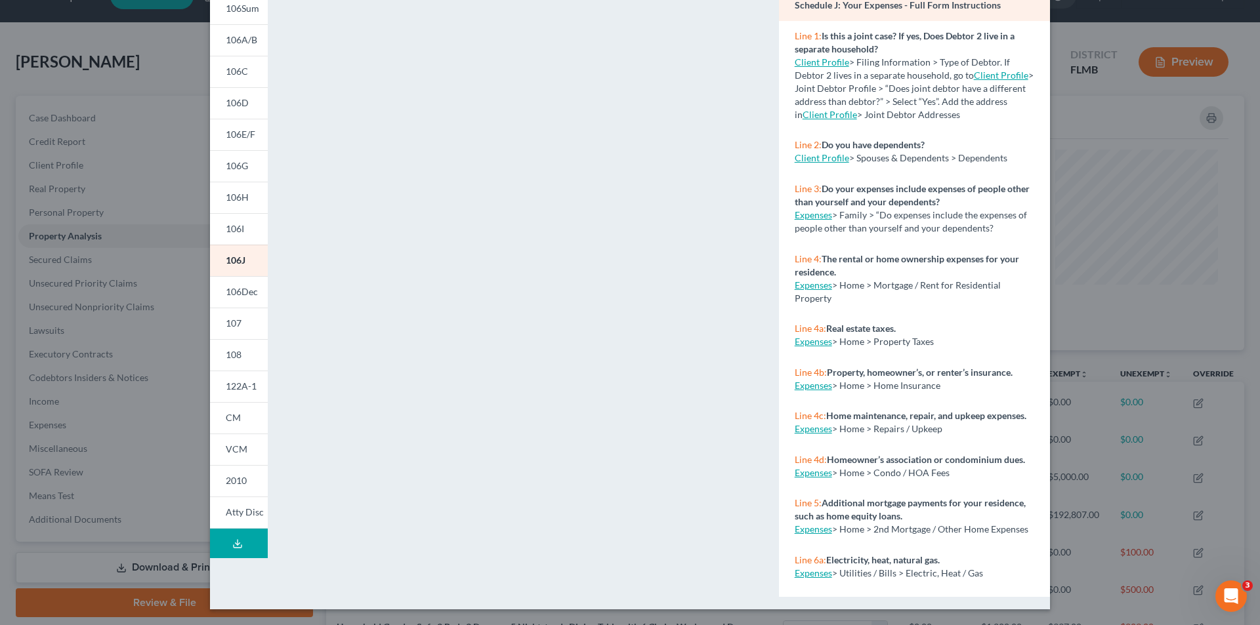
click at [150, 217] on div "Petition Preview Schedule J: Your Expenses × 101 106Sum 106A/B 106C 106D 106E/F…" at bounding box center [630, 312] width 1260 height 625
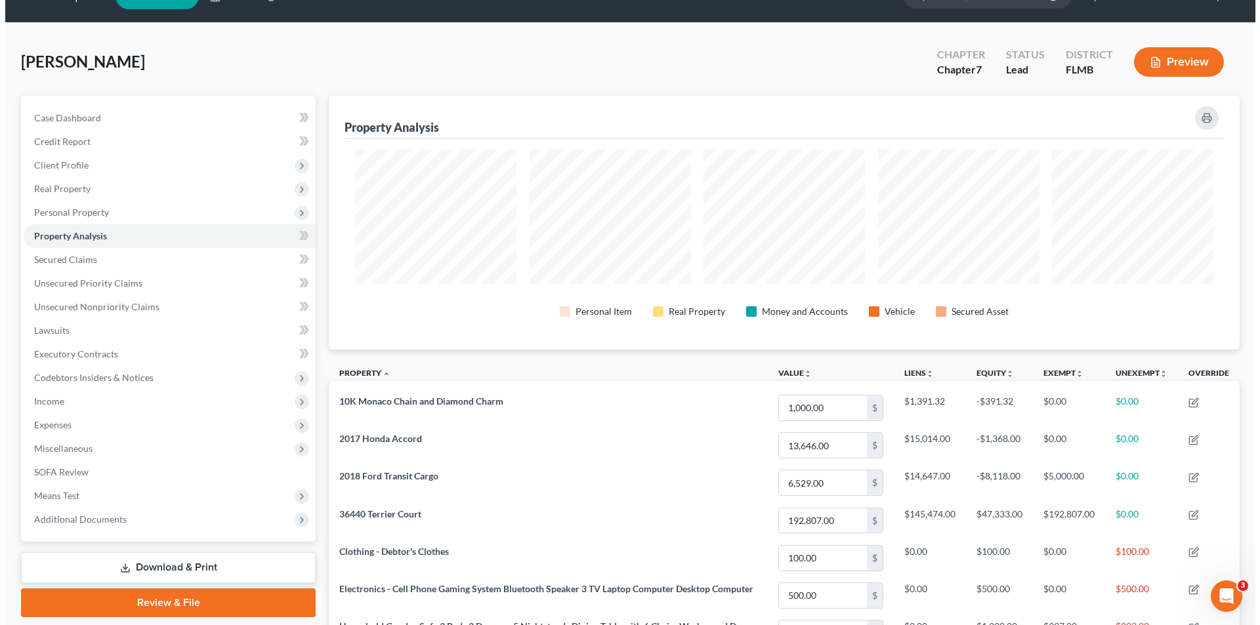
scroll to position [0, 0]
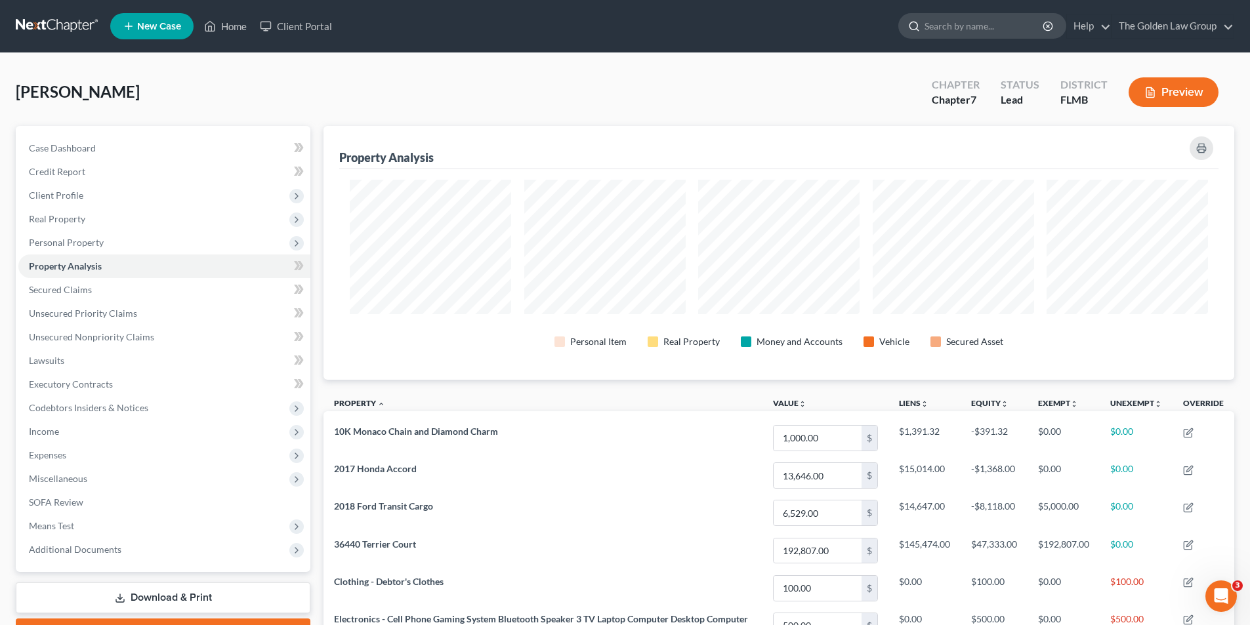
click at [1005, 21] on input "search" at bounding box center [985, 26] width 120 height 24
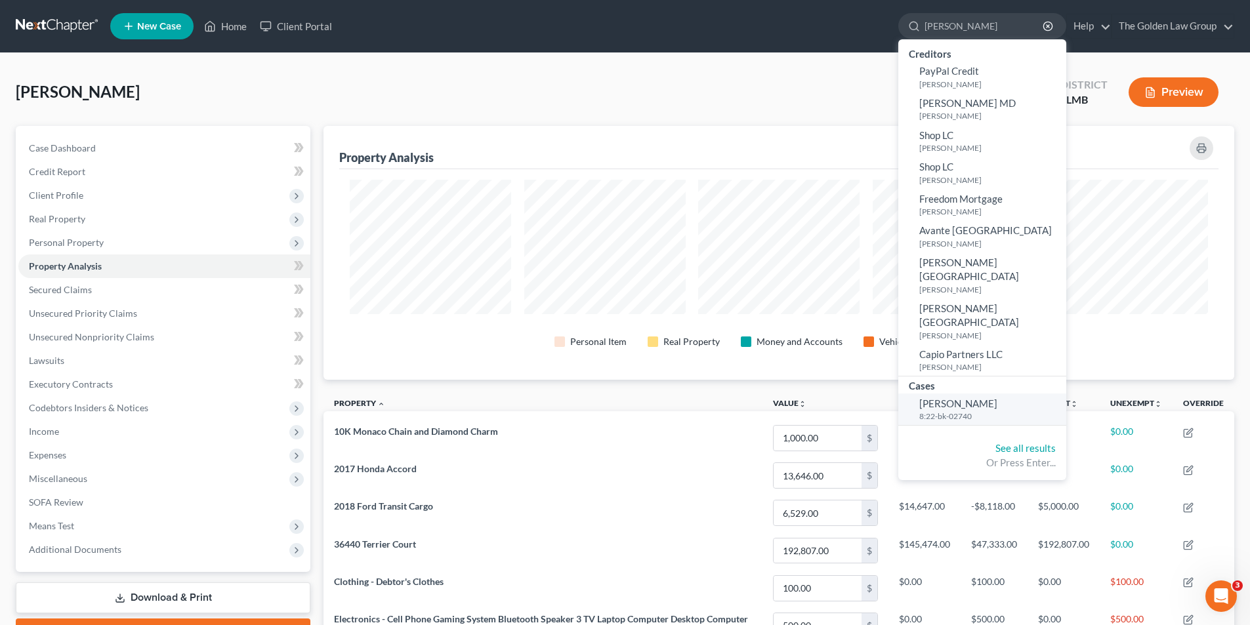
type input "[PERSON_NAME]"
click at [956, 398] on span "[PERSON_NAME]" at bounding box center [959, 404] width 78 height 12
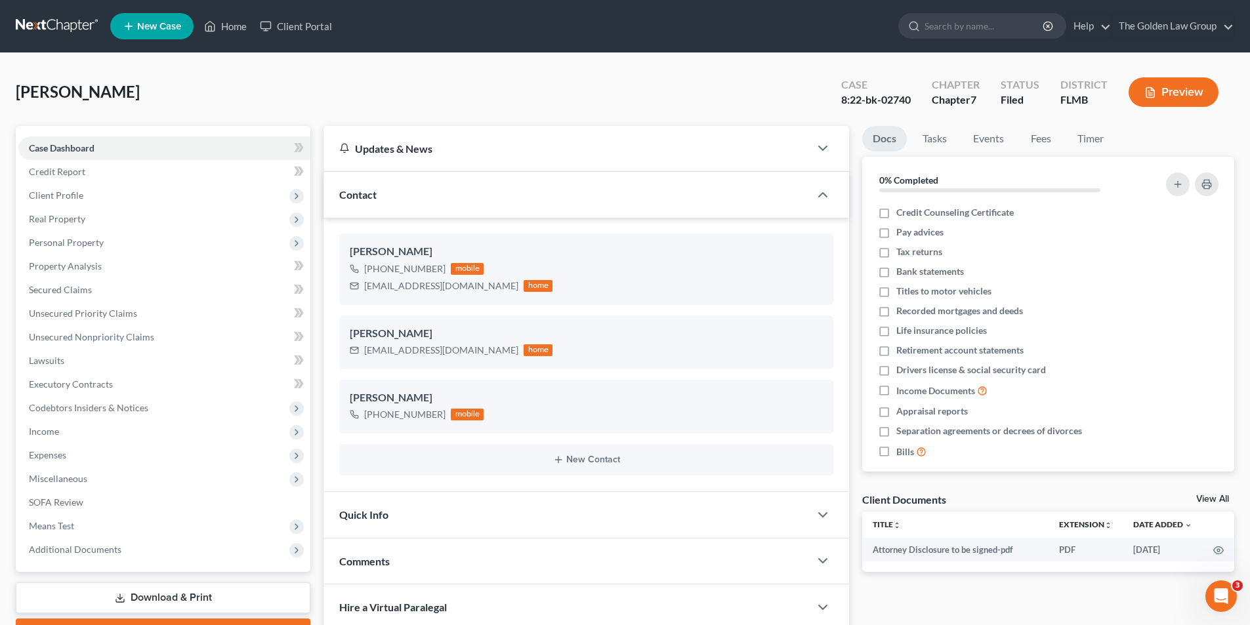
click at [1183, 84] on button "Preview" at bounding box center [1174, 92] width 90 height 30
